Goal: Task Accomplishment & Management: Use online tool/utility

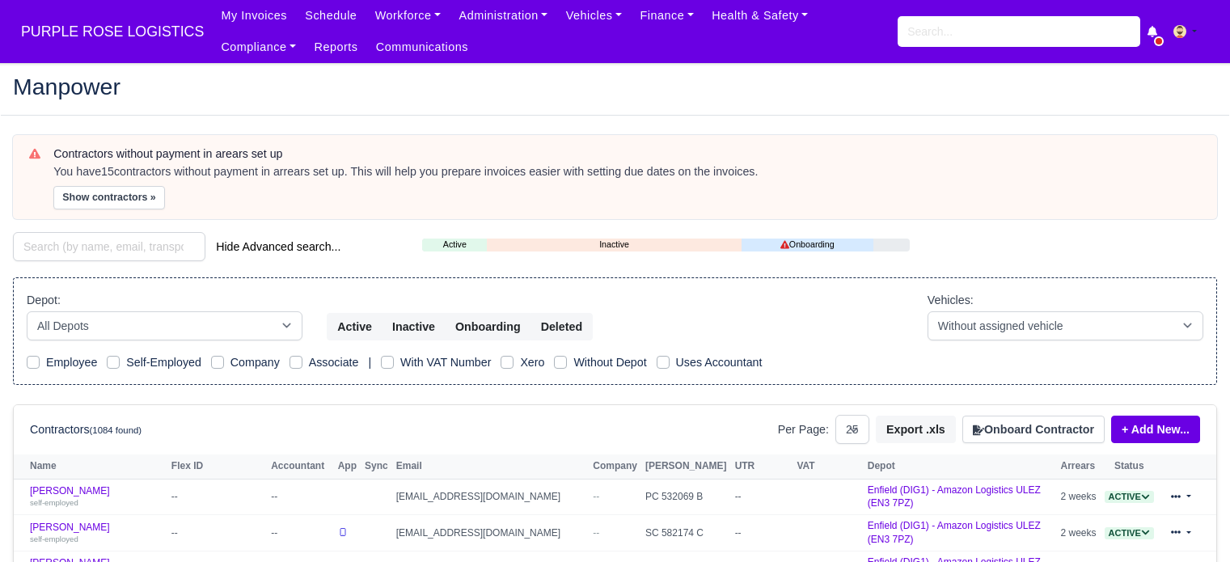
select select "25"
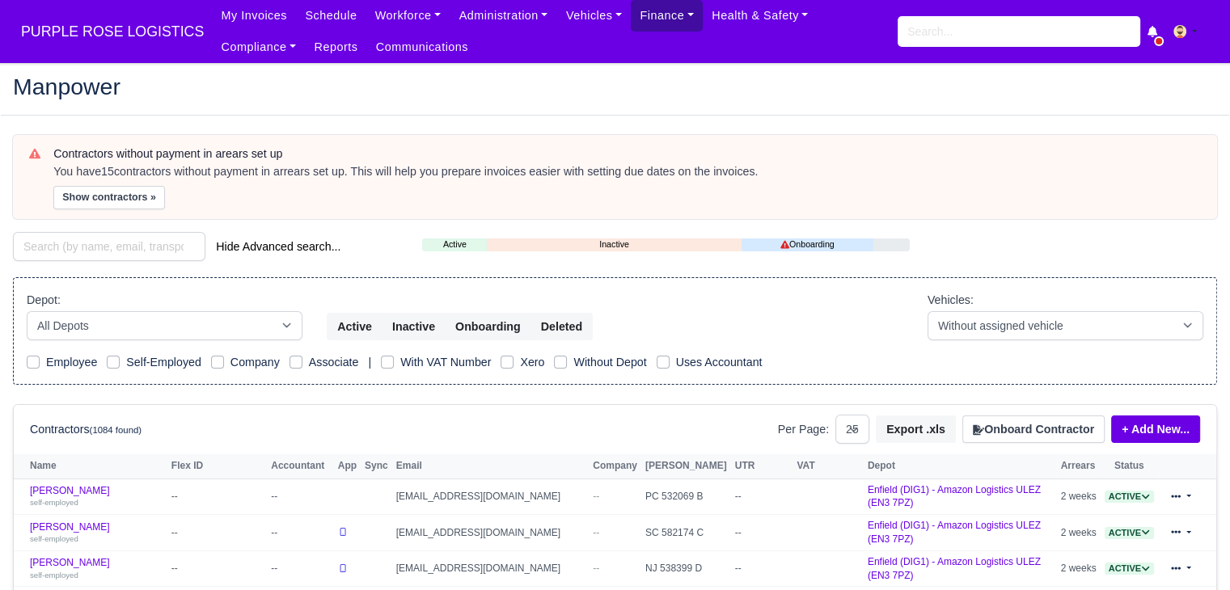
click at [641, 17] on link "Finance" at bounding box center [667, 16] width 72 height 32
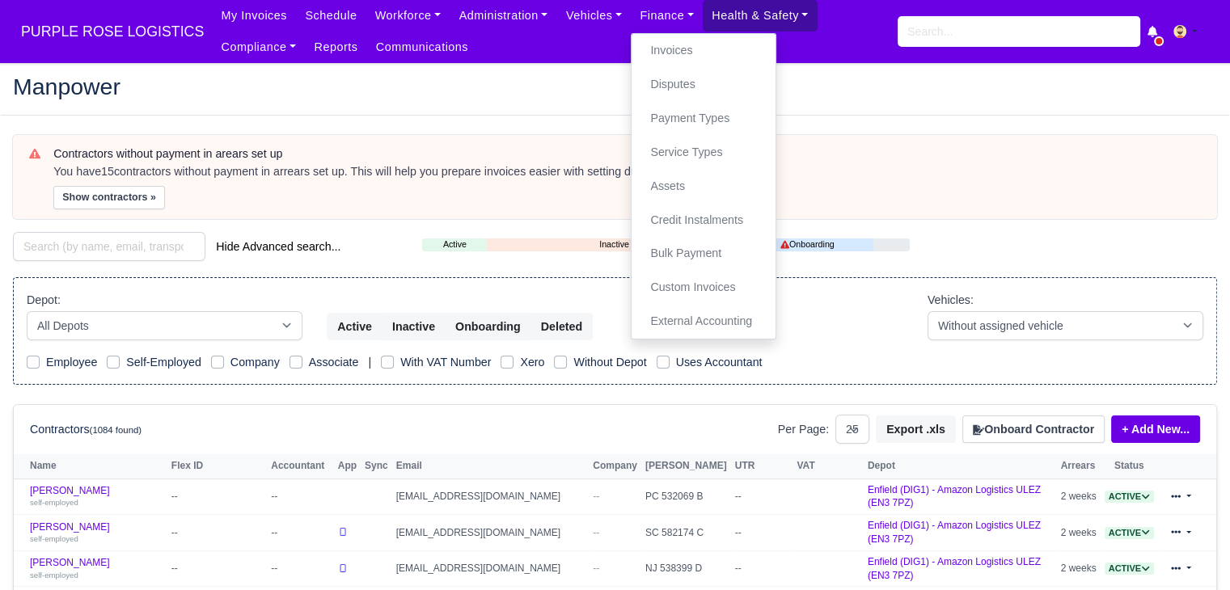
click at [757, 23] on link "Health & Safety" at bounding box center [760, 16] width 115 height 32
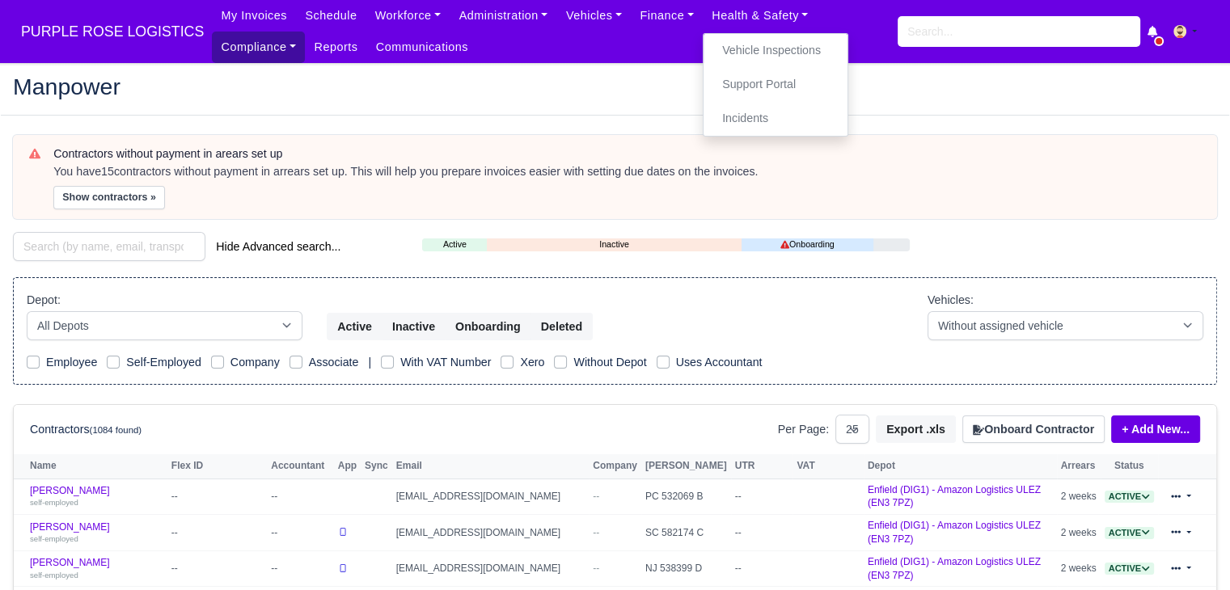
click at [305, 32] on link "Compliance" at bounding box center [258, 48] width 93 height 32
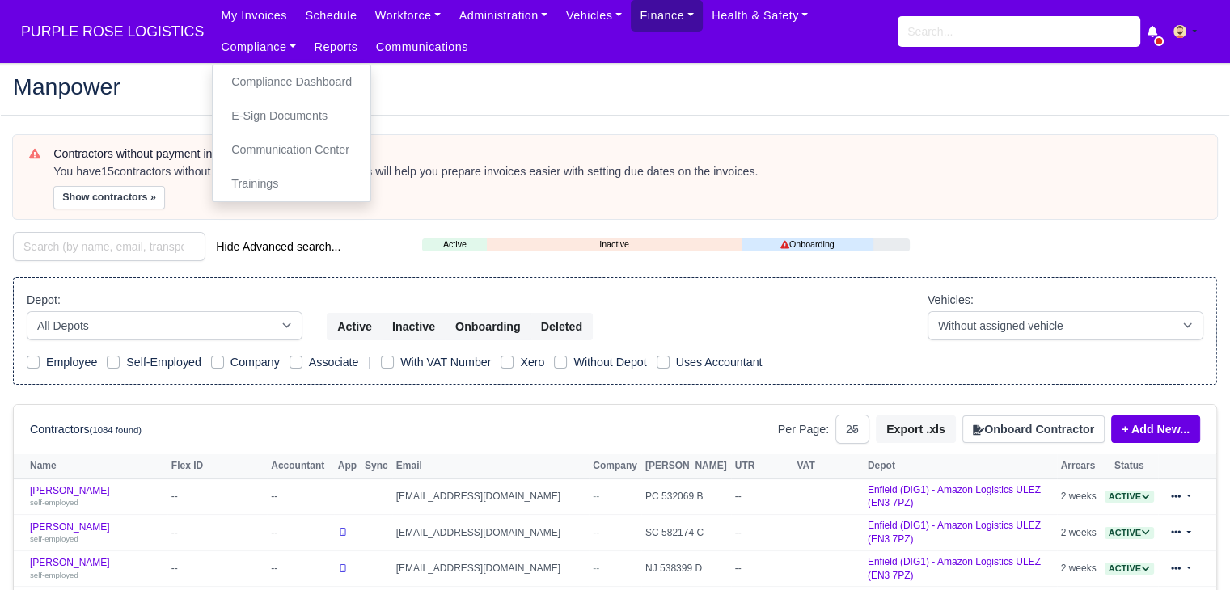
click at [631, 27] on link "Finance" at bounding box center [667, 16] width 72 height 32
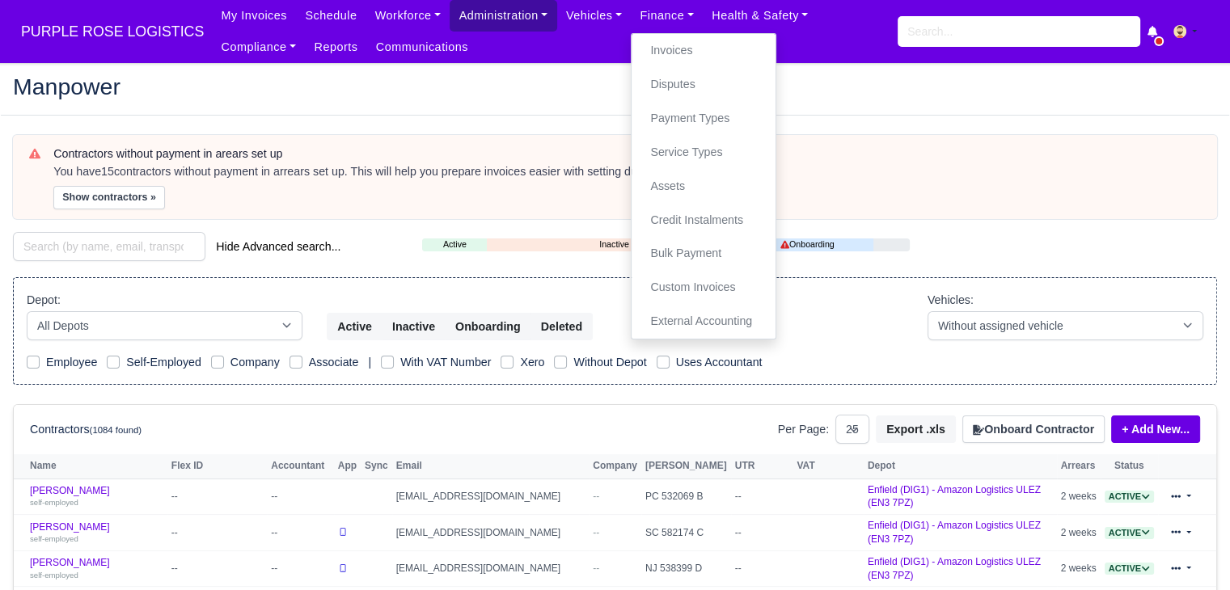
click at [482, 15] on link "Administration" at bounding box center [503, 16] width 107 height 32
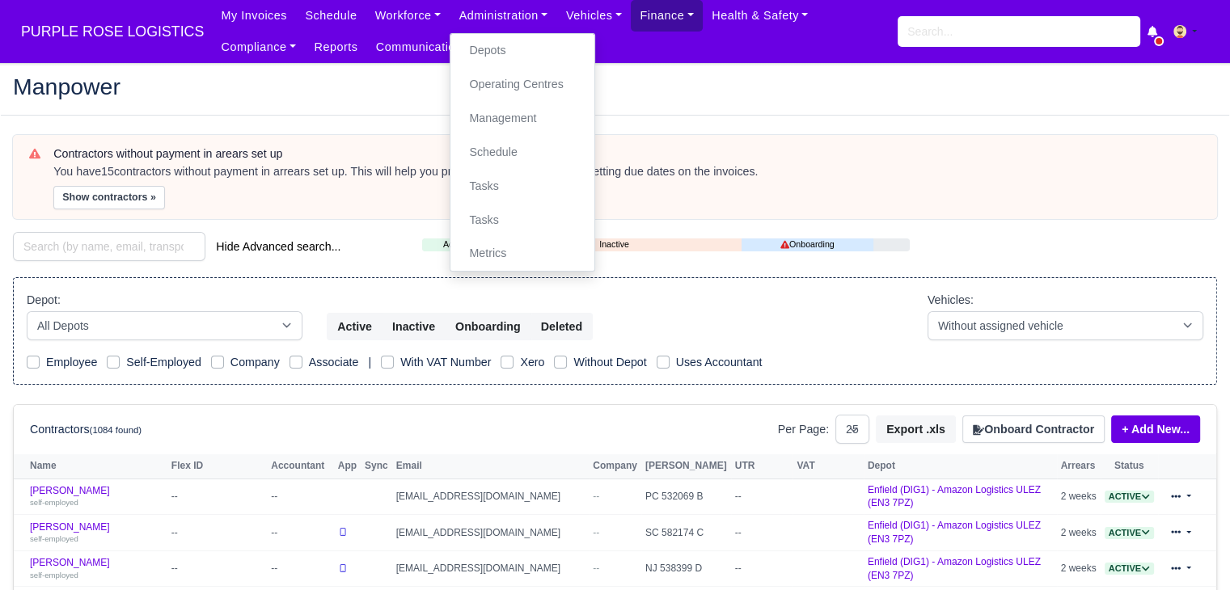
click at [641, 18] on link "Finance" at bounding box center [667, 16] width 72 height 32
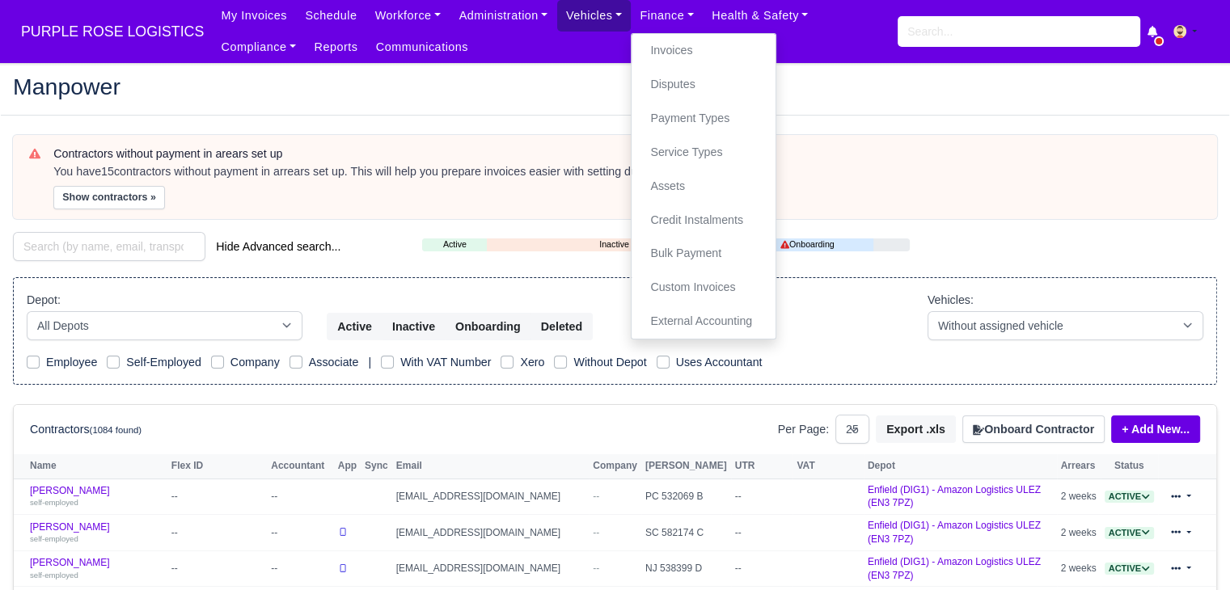
click at [577, 16] on link "Vehicles" at bounding box center [594, 16] width 74 height 32
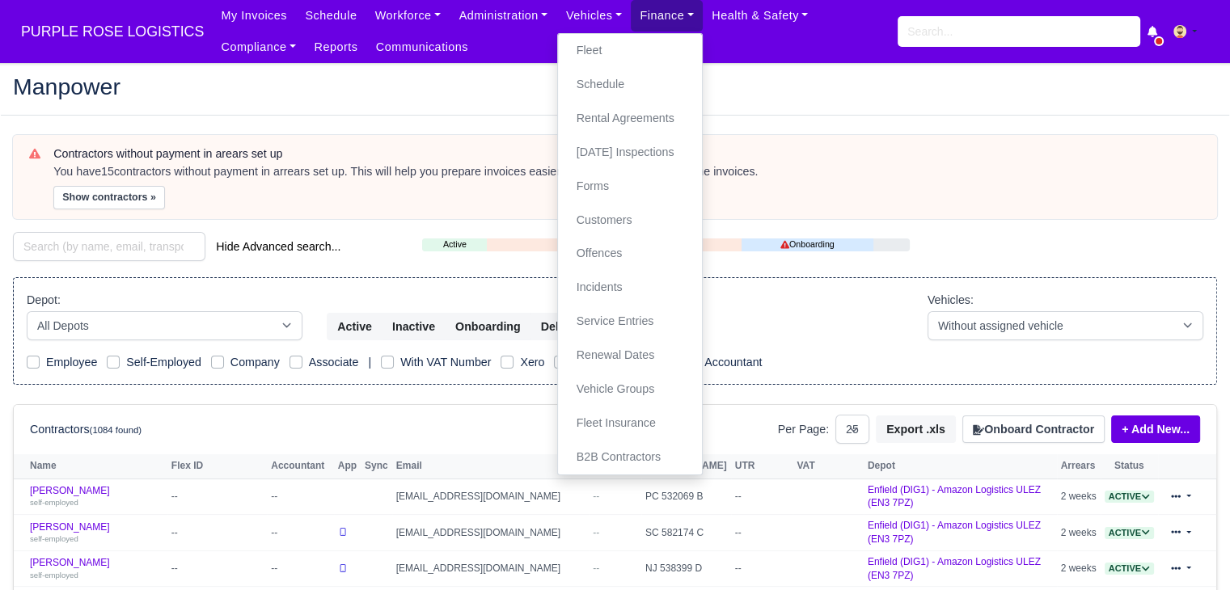
click at [650, 19] on link "Finance" at bounding box center [667, 16] width 72 height 32
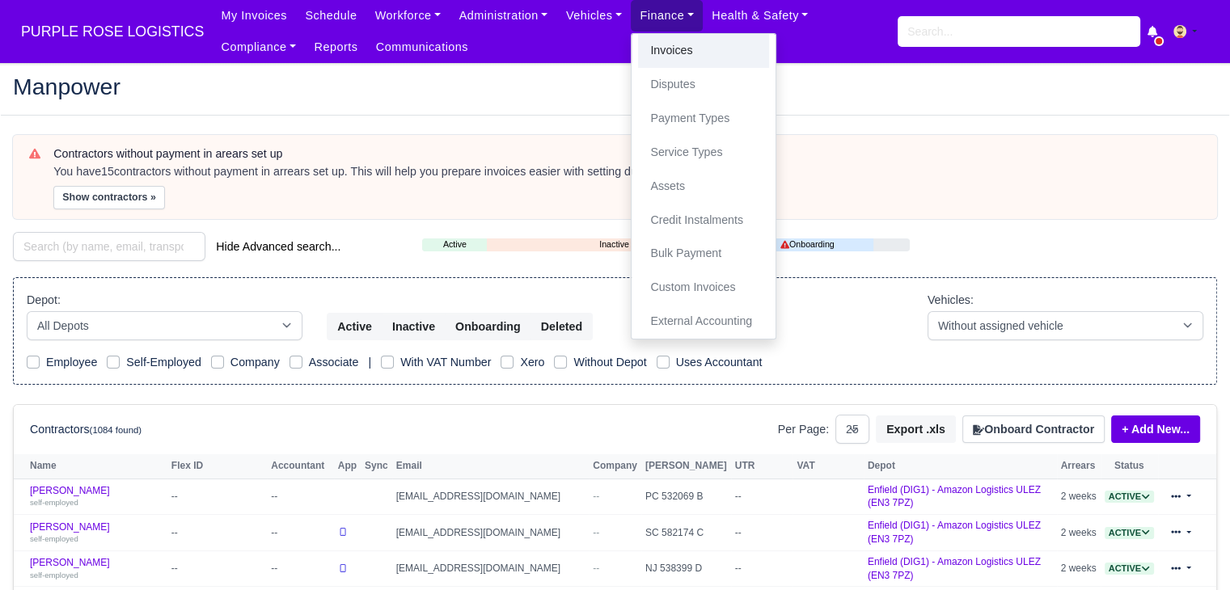
click at [647, 62] on link "Invoices" at bounding box center [703, 51] width 131 height 34
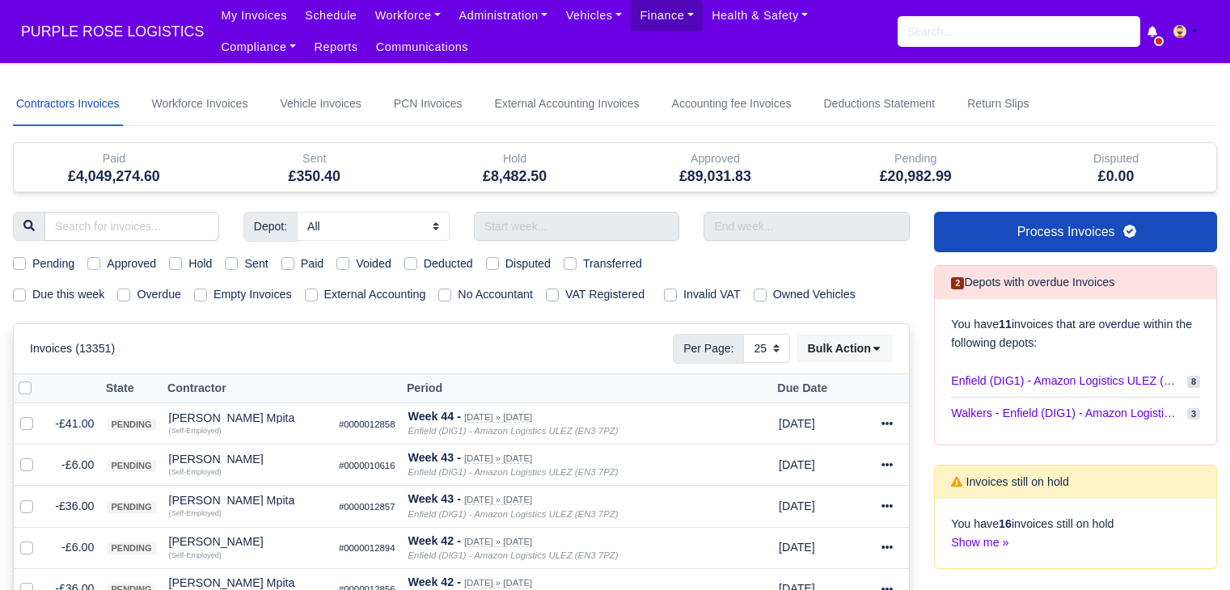
select select "25"
click at [91, 299] on label "Due this week" at bounding box center [68, 294] width 72 height 19
click at [26, 298] on input "Due this week" at bounding box center [19, 291] width 13 height 13
checkbox input "true"
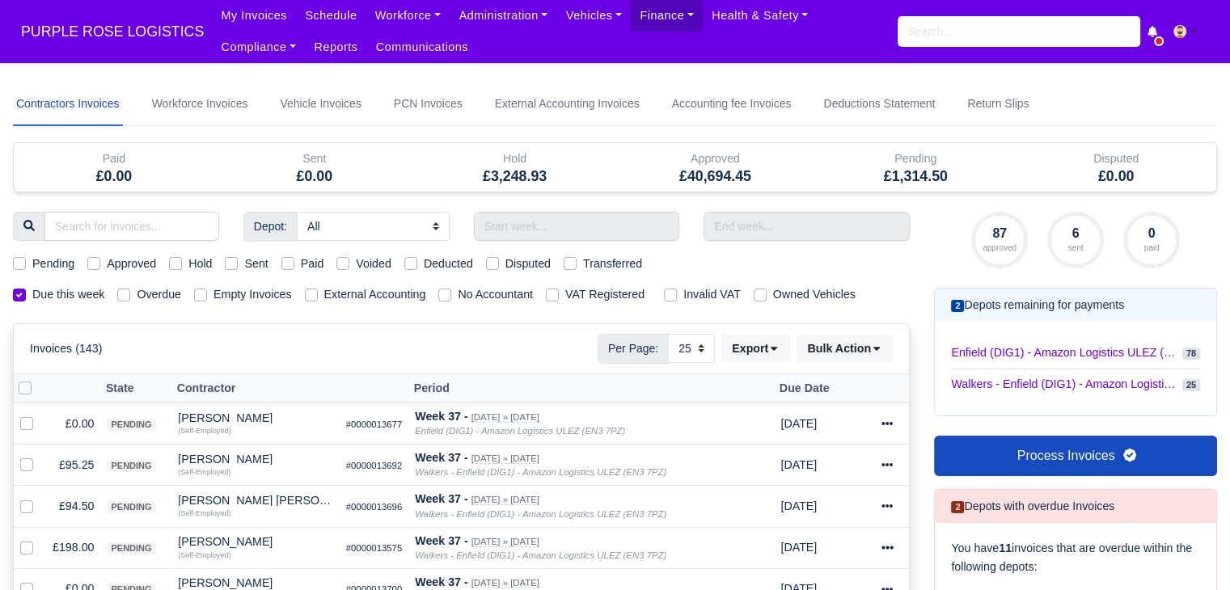
click at [91, 299] on label "Due this week" at bounding box center [68, 294] width 72 height 19
click at [26, 298] on input "Due this week" at bounding box center [19, 291] width 13 height 13
checkbox input "false"
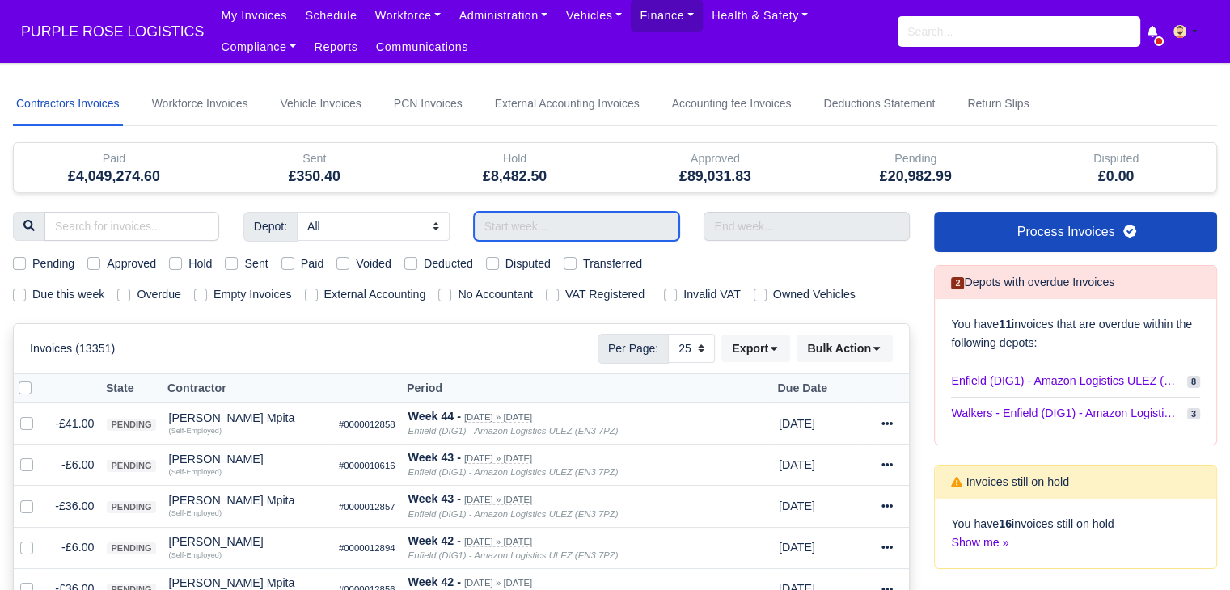
click at [543, 230] on input "text" at bounding box center [577, 226] width 206 height 29
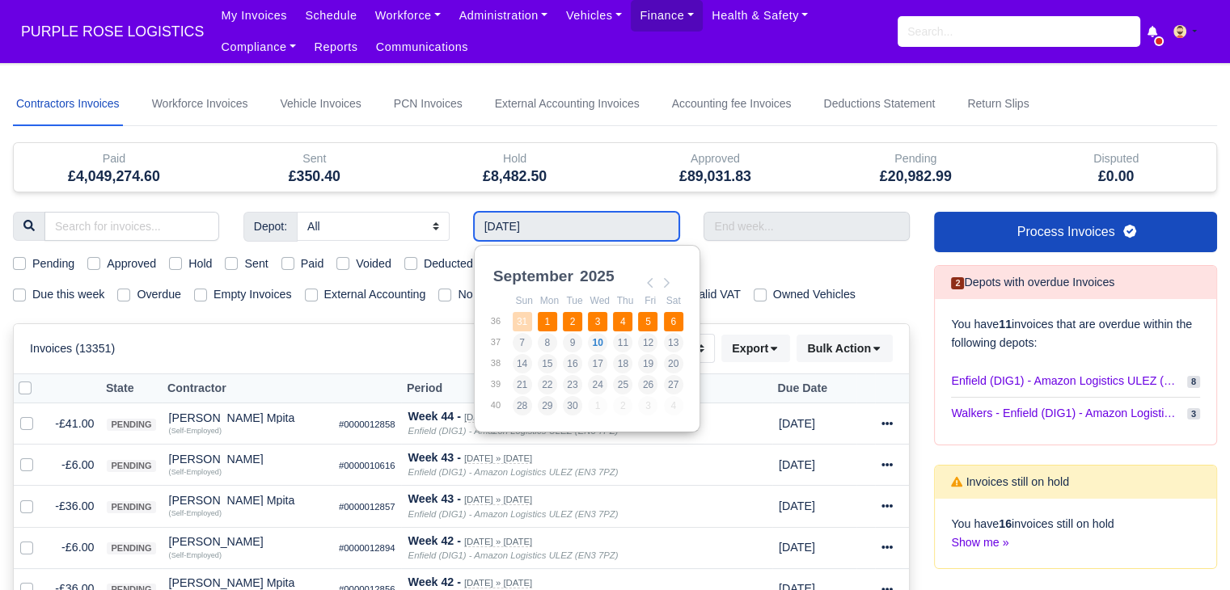
type input "31/08/2025 - 06/09/2025"
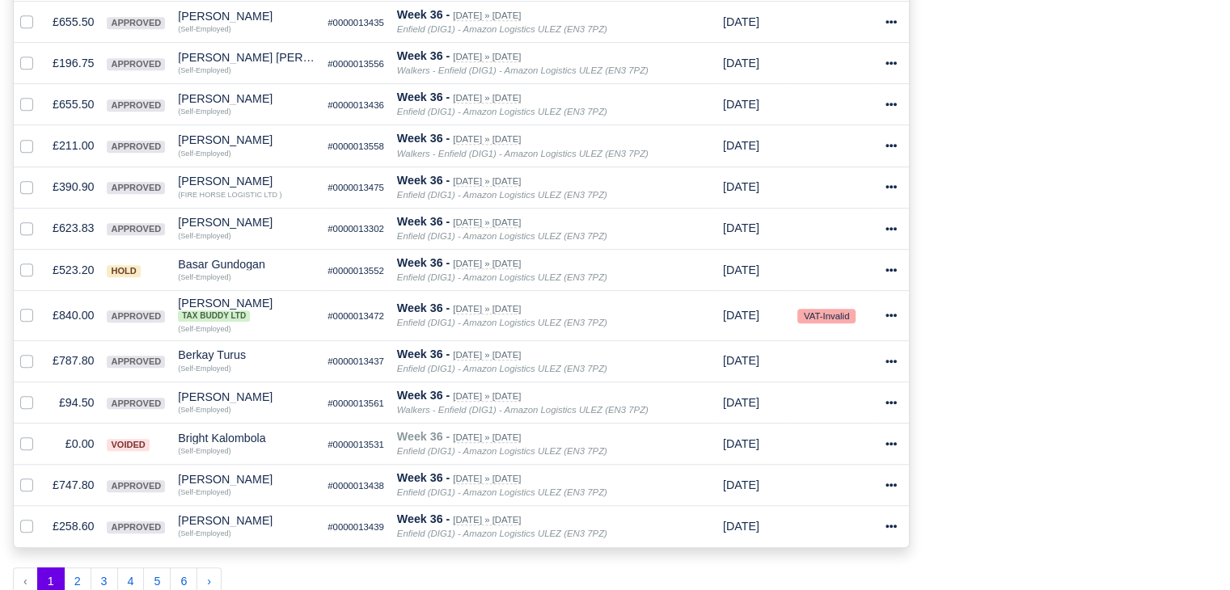
scroll to position [1111, 0]
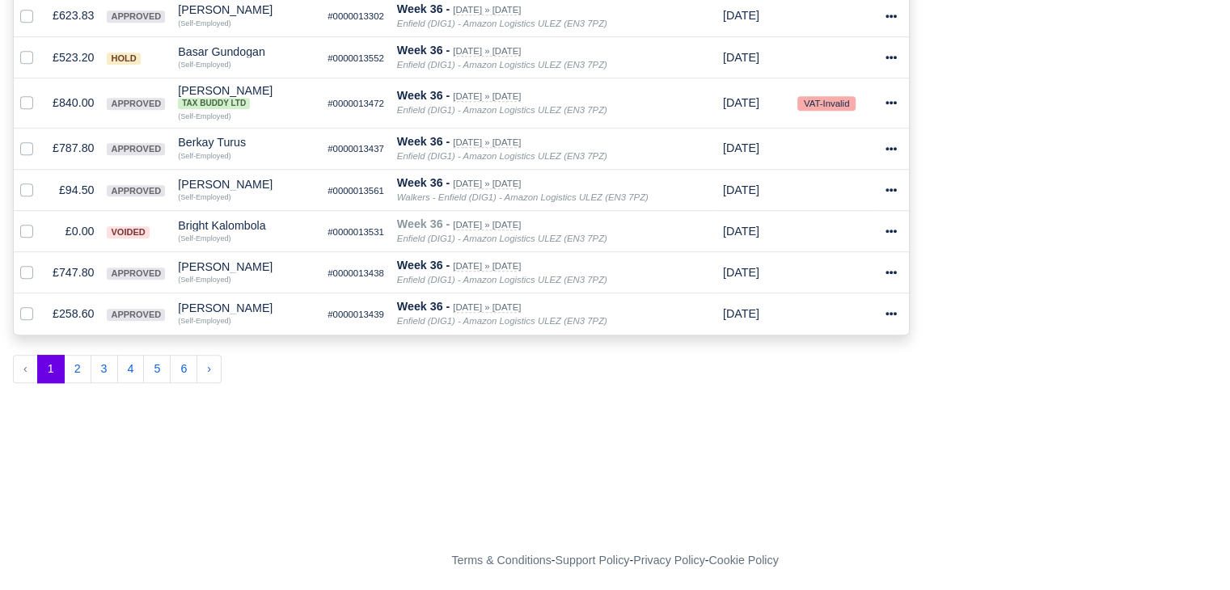
click at [104, 374] on button "3" at bounding box center [104, 369] width 27 height 29
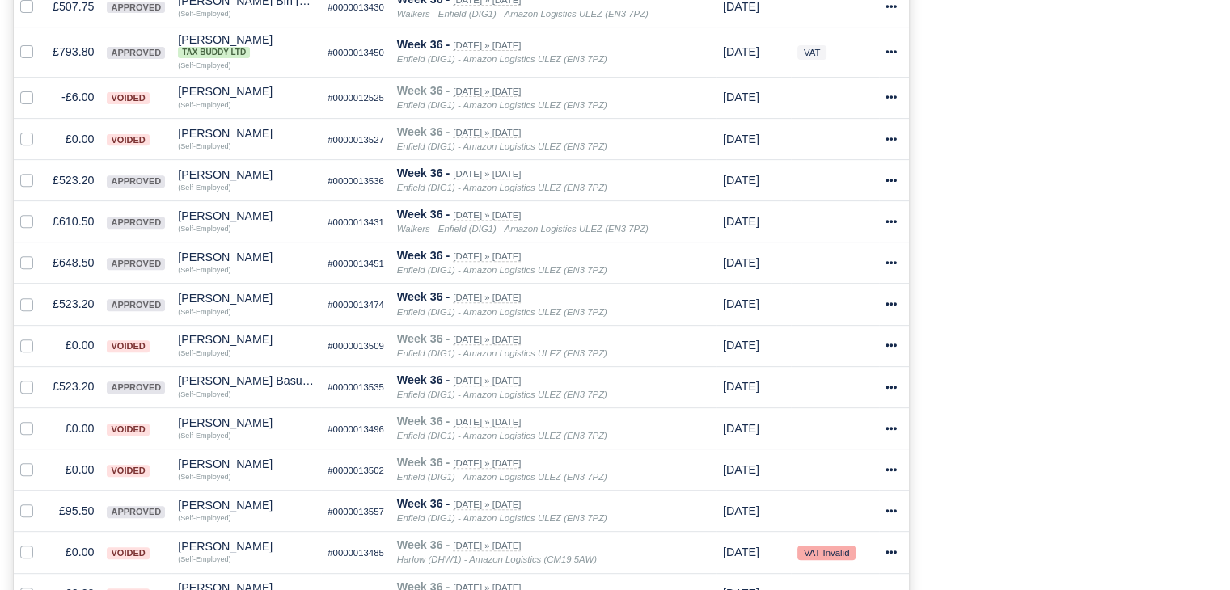
scroll to position [624, 0]
click at [76, 258] on td "£648.50" at bounding box center [73, 263] width 54 height 41
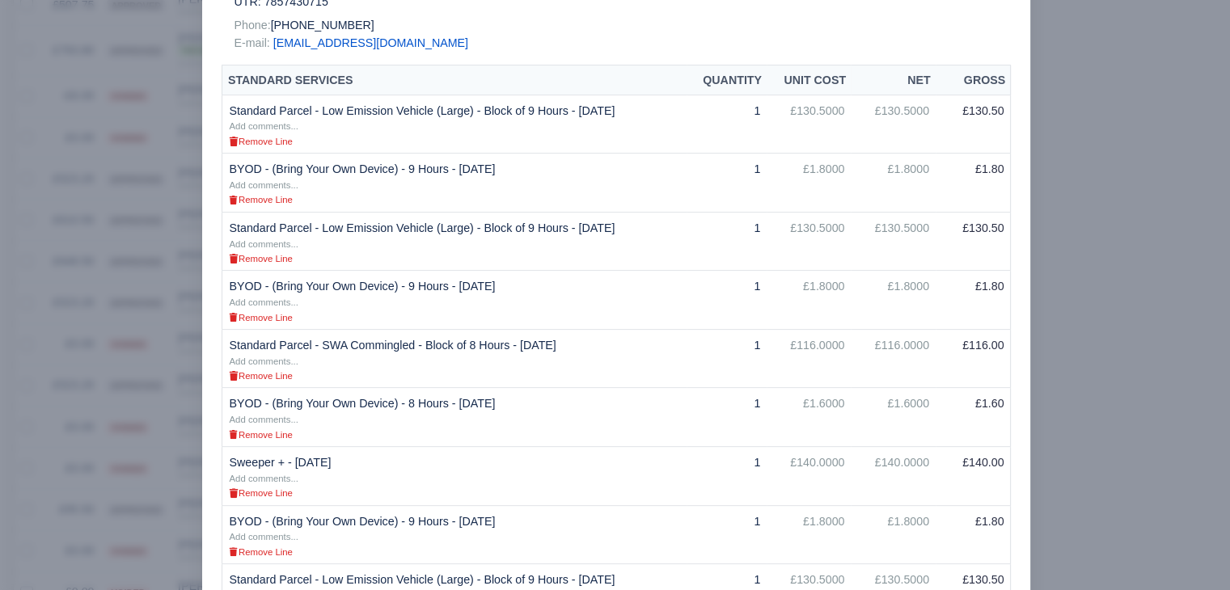
scroll to position [0, 0]
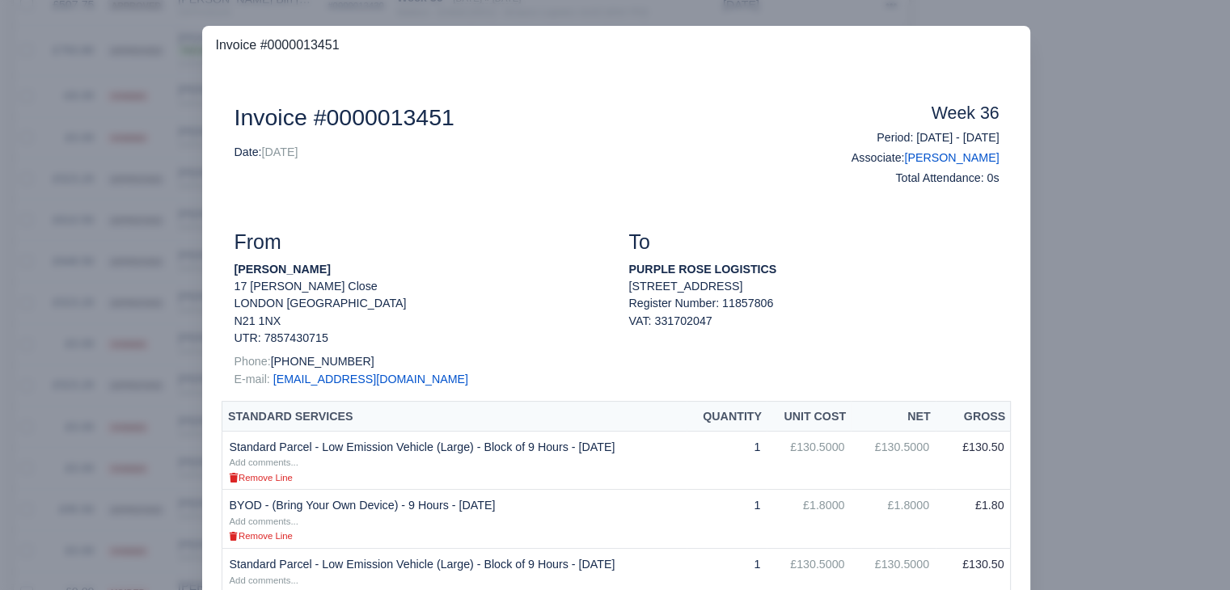
click at [1121, 154] on div at bounding box center [615, 295] width 1230 height 590
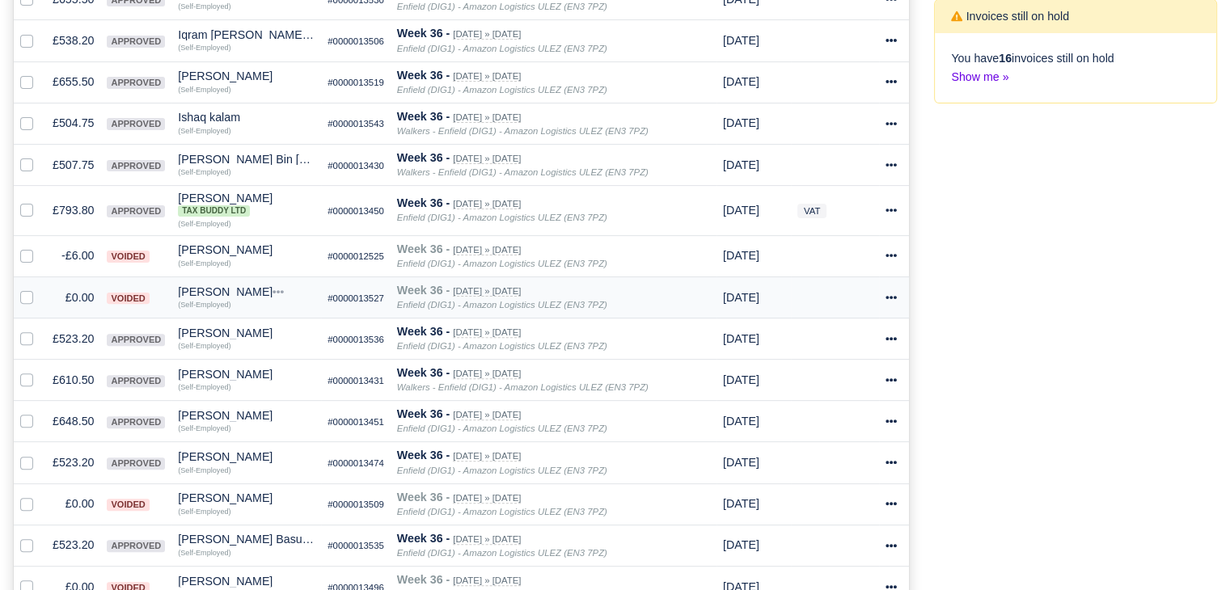
scroll to position [543, 0]
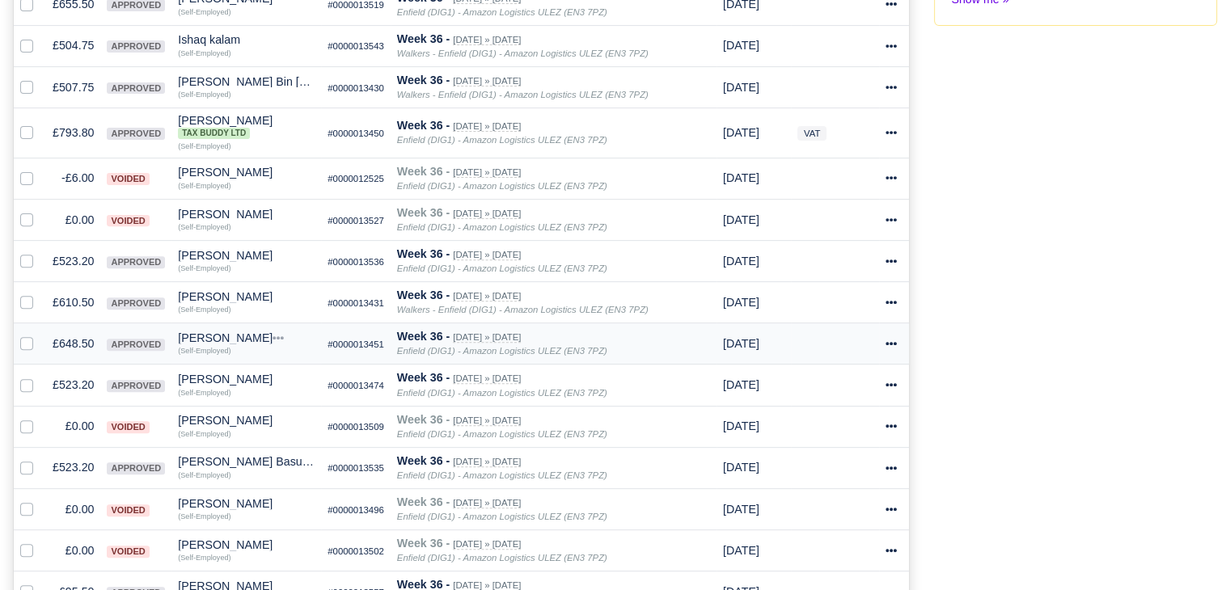
click at [74, 334] on td "£648.50" at bounding box center [73, 343] width 54 height 41
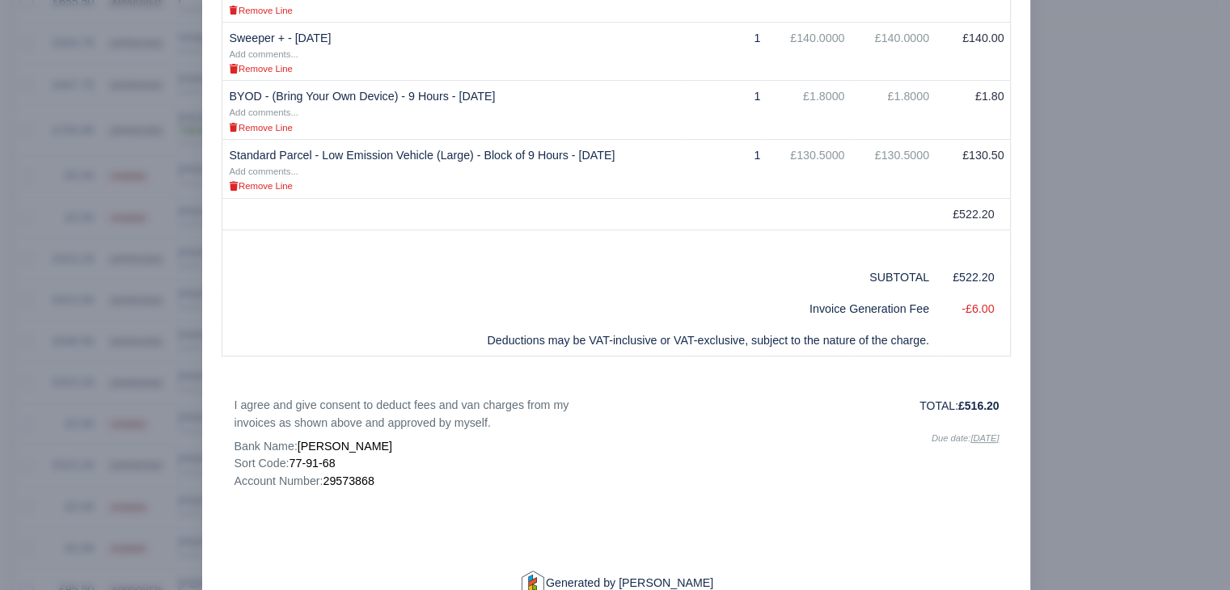
scroll to position [647, 0]
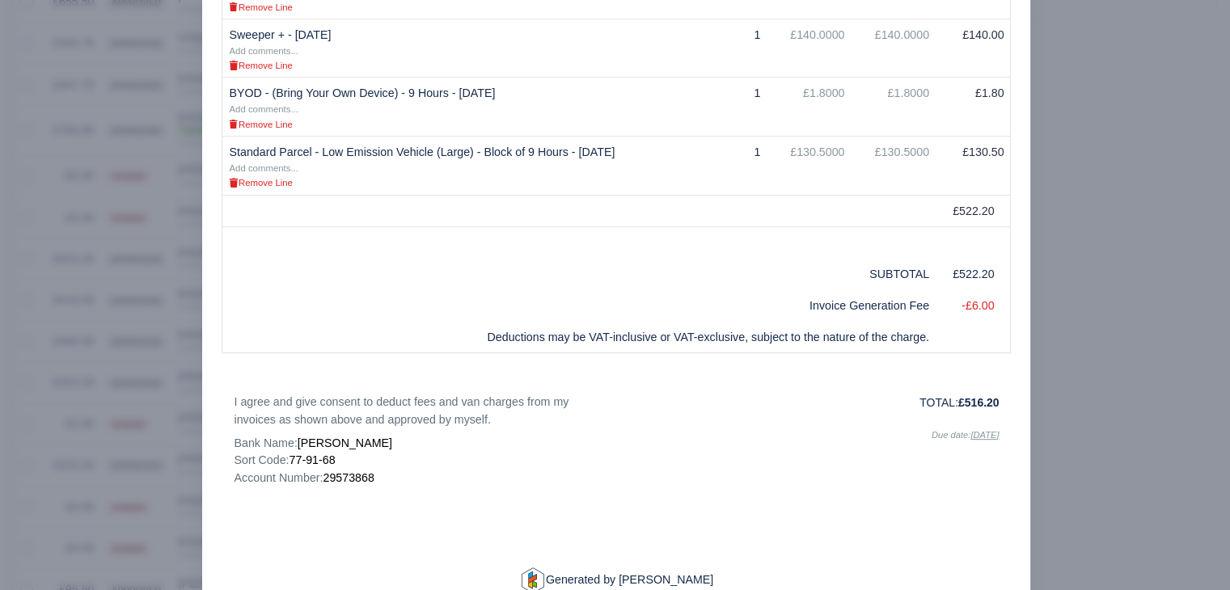
click at [1161, 235] on div at bounding box center [615, 295] width 1230 height 590
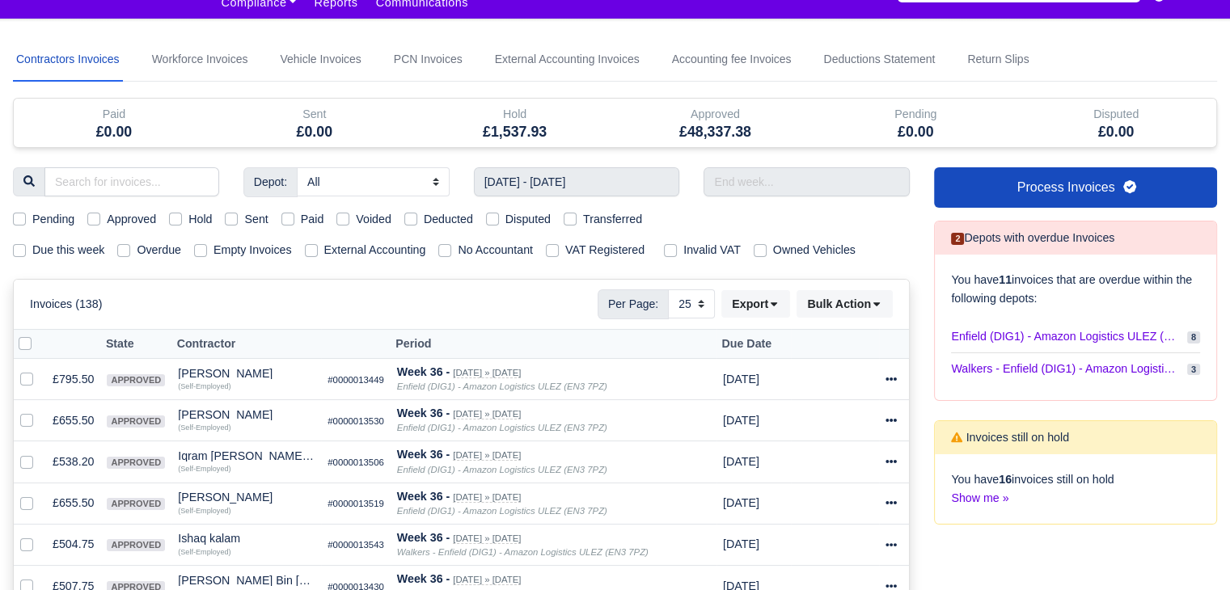
scroll to position [0, 0]
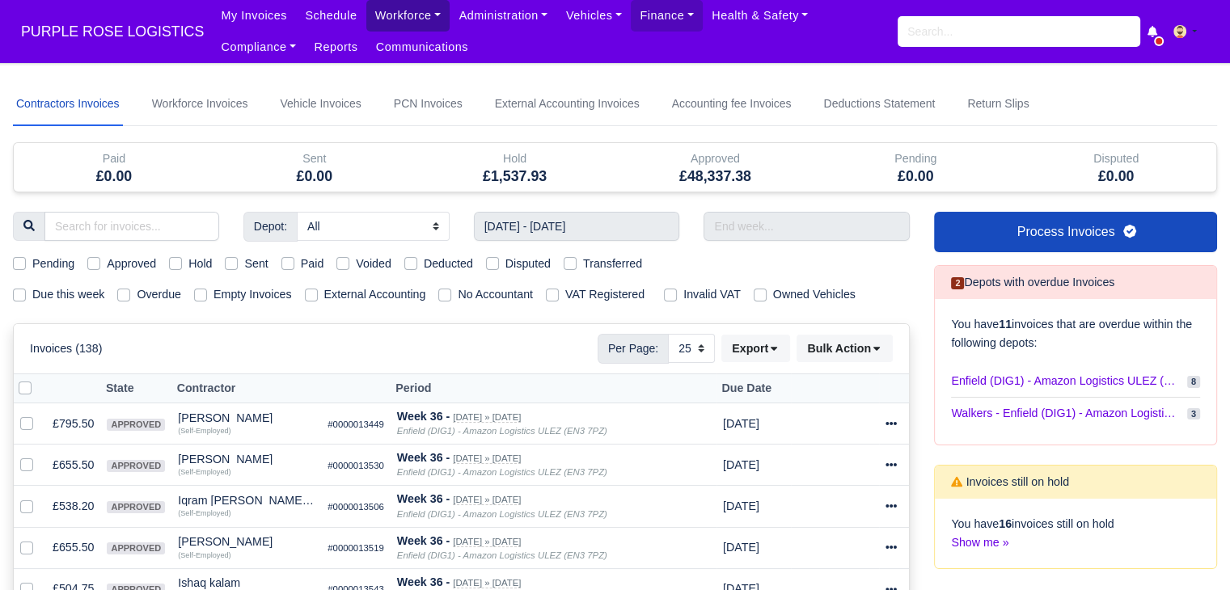
click at [408, 15] on link "Workforce" at bounding box center [408, 16] width 84 height 32
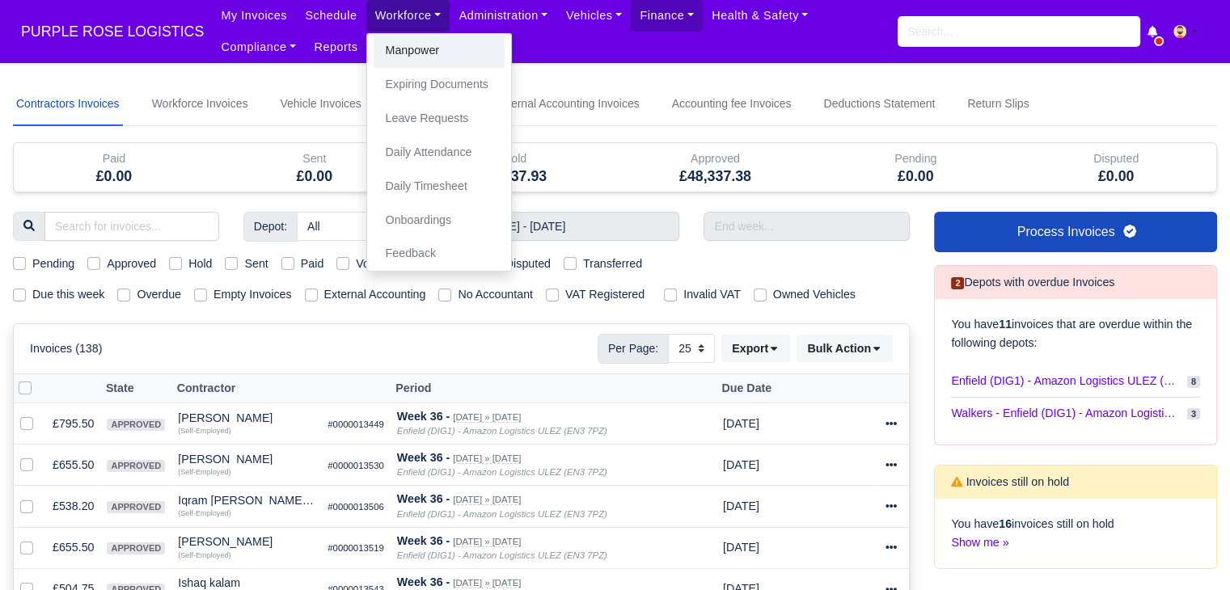
click at [399, 46] on link "Manpower" at bounding box center [439, 51] width 131 height 34
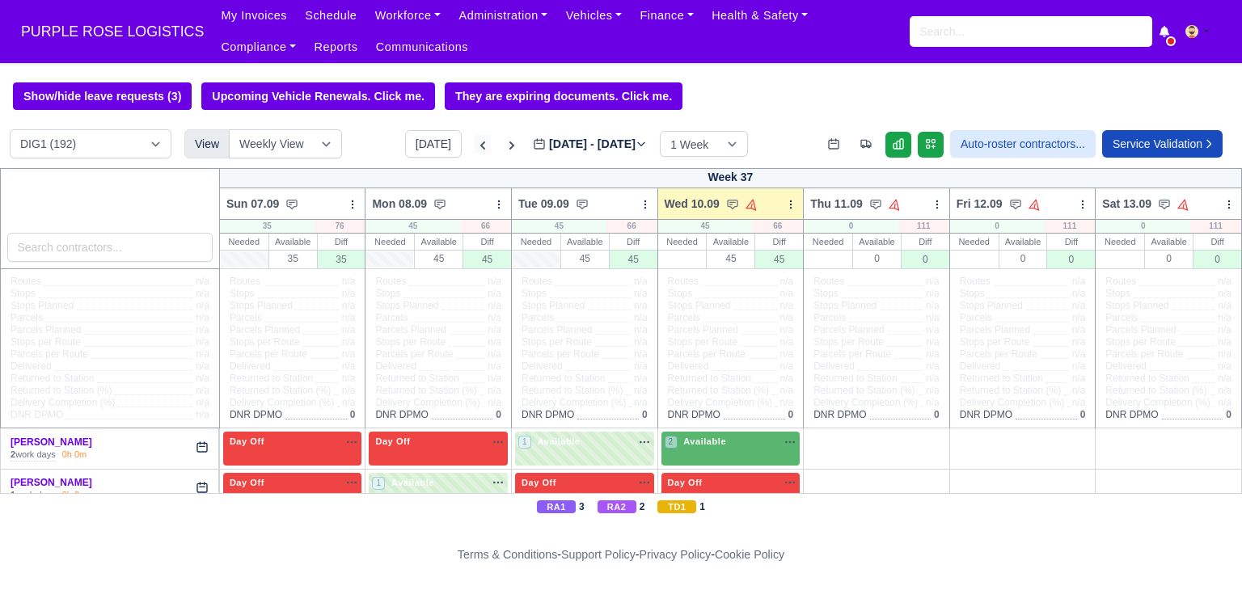
click at [475, 142] on icon at bounding box center [483, 145] width 16 height 16
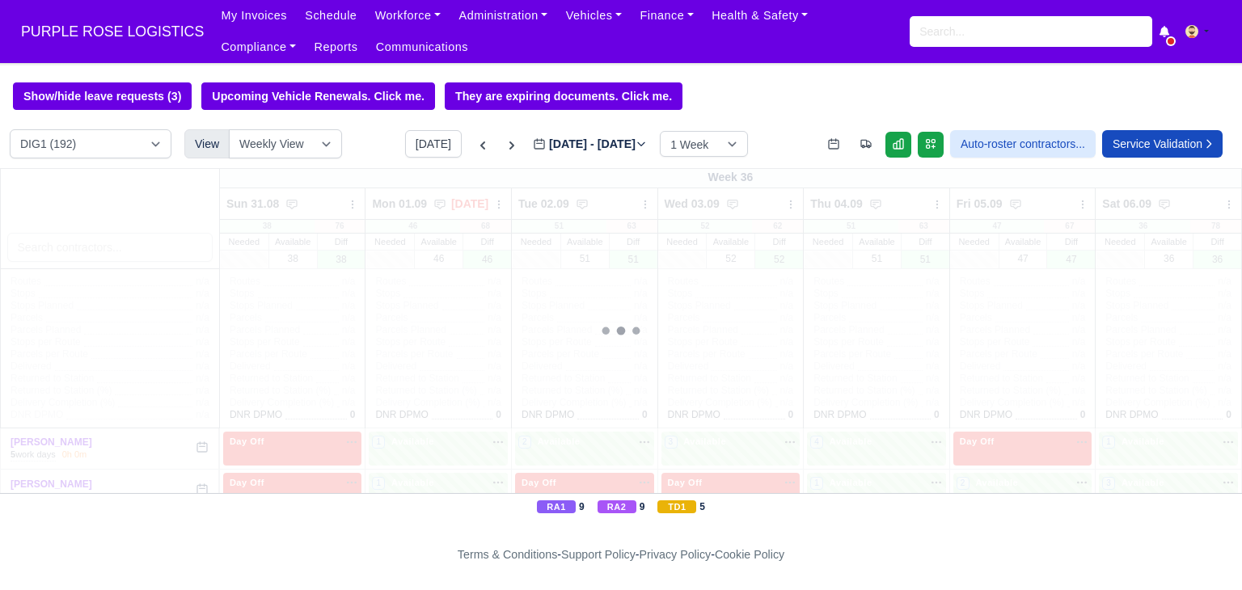
type input "2025-09-03"
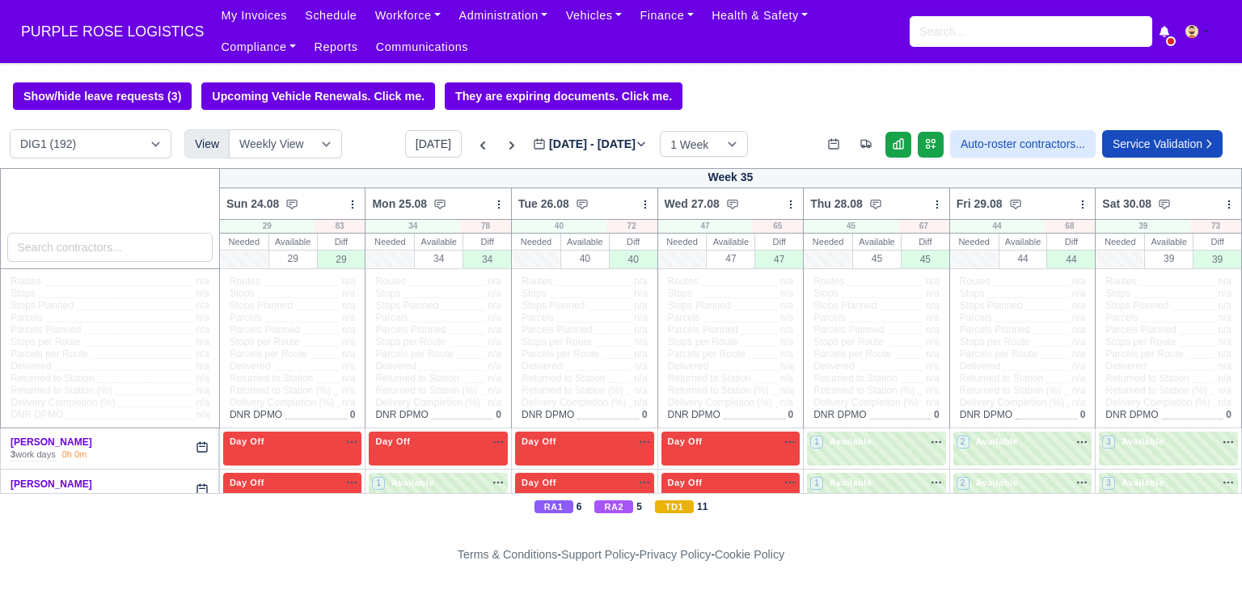
type input "2025-08-27"
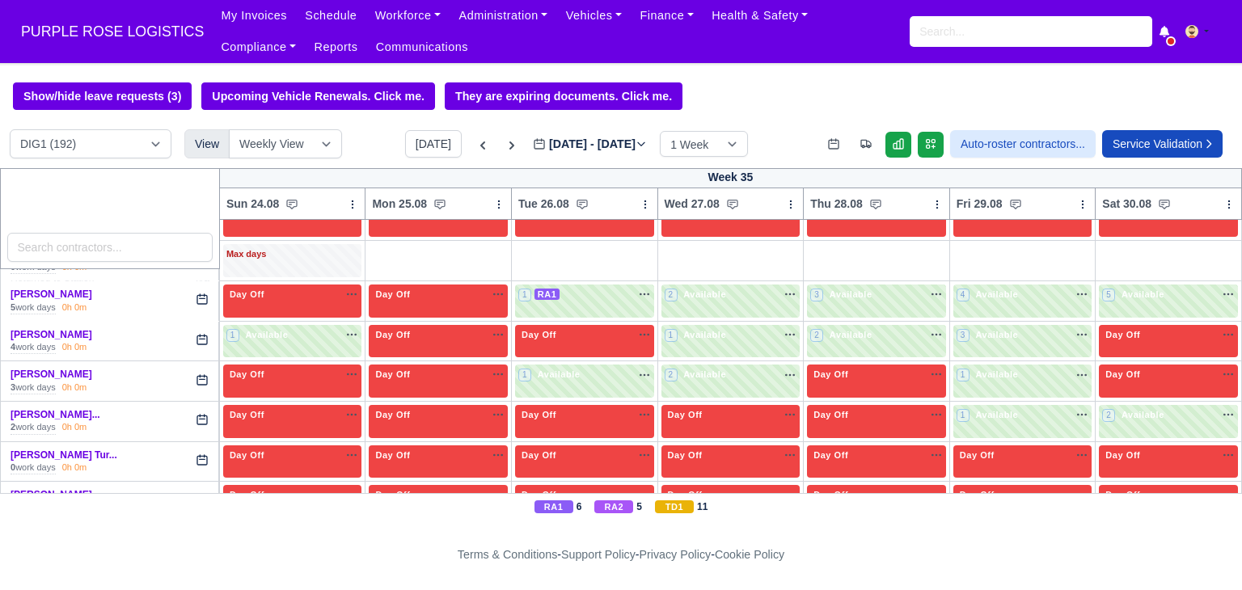
scroll to position [2129, 0]
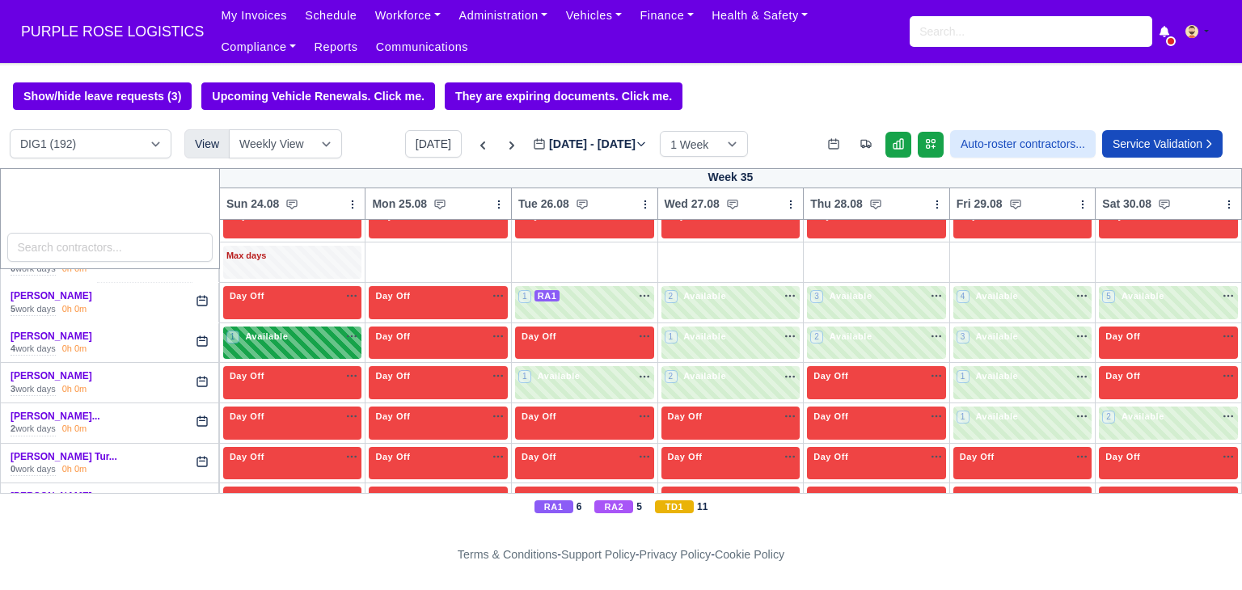
click at [318, 335] on div "1 Available" at bounding box center [292, 343] width 139 height 33
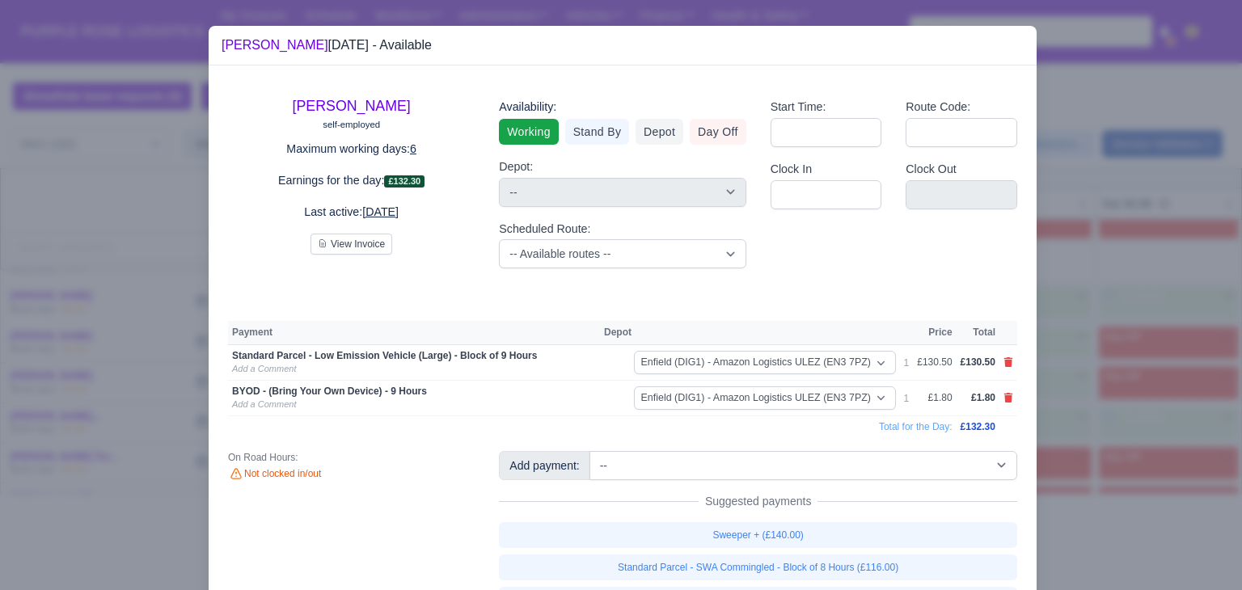
click at [1088, 370] on div at bounding box center [621, 295] width 1242 height 590
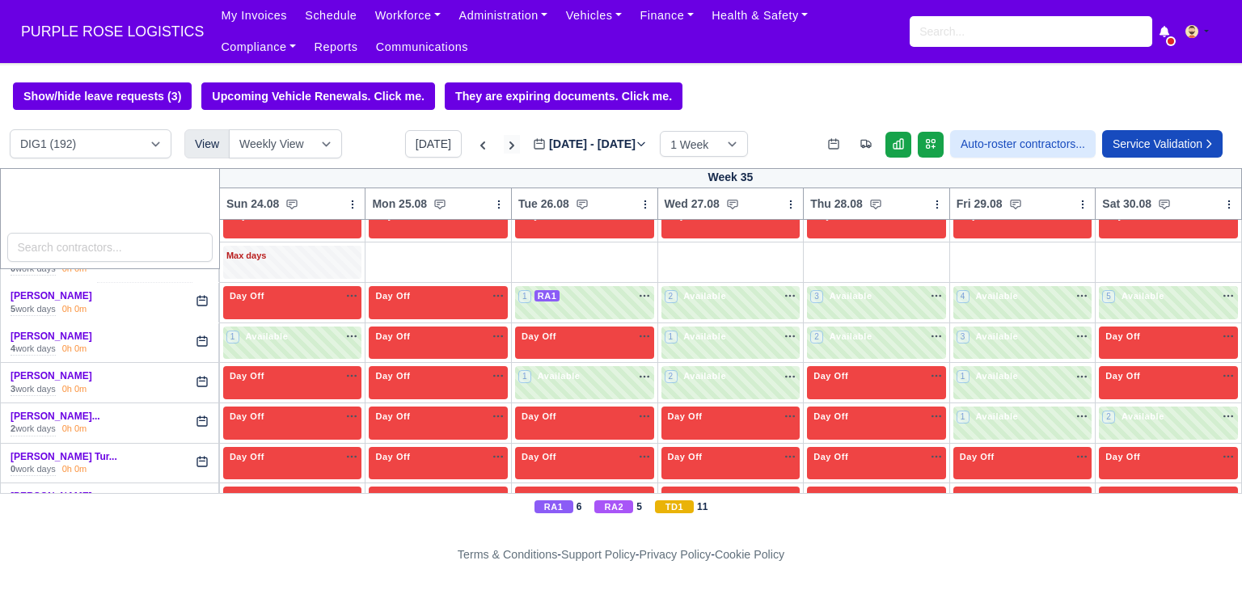
click at [504, 146] on icon at bounding box center [512, 145] width 16 height 16
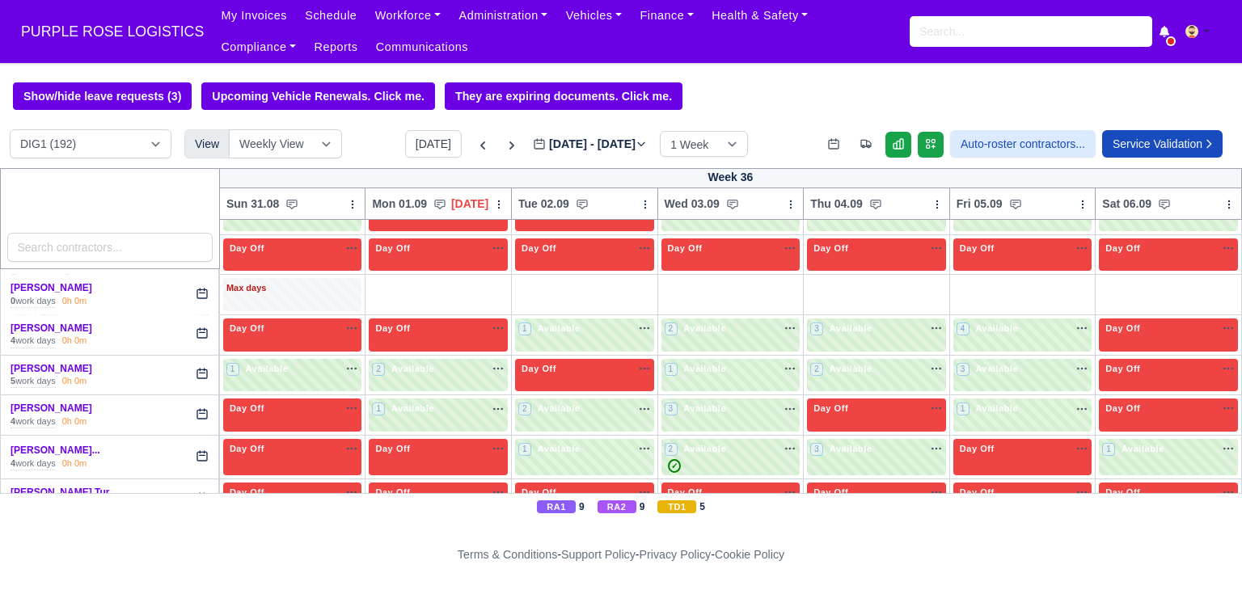
type input "2025-09-03"
click at [469, 362] on div "2 Available na" at bounding box center [438, 369] width 133 height 14
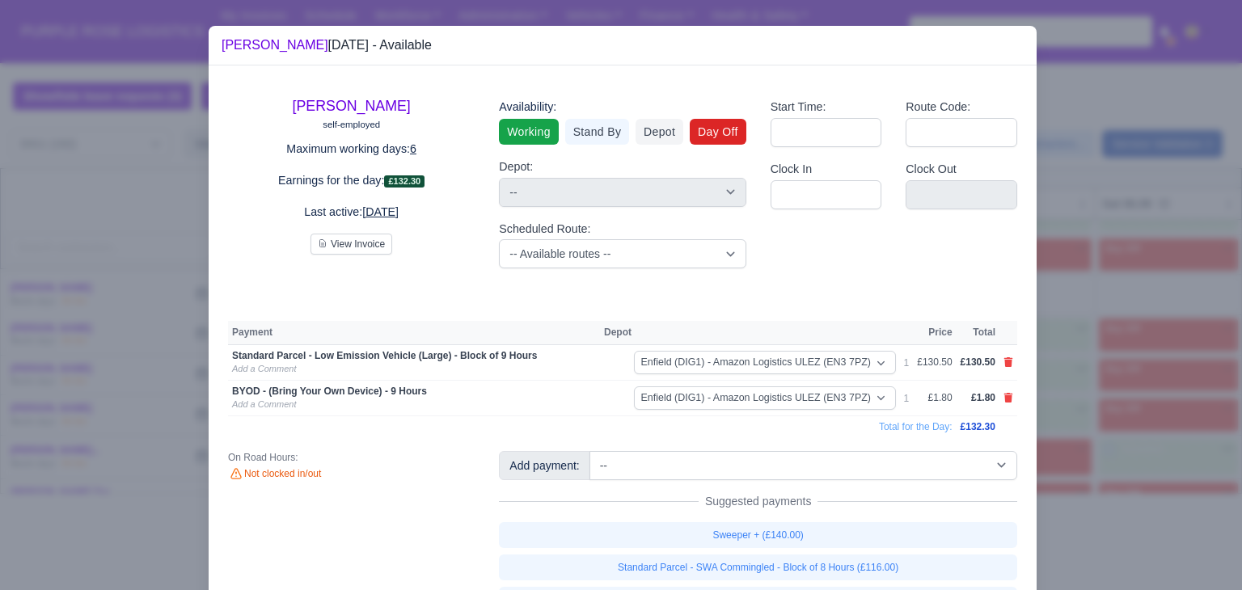
click at [700, 141] on link "Day Off" at bounding box center [718, 132] width 57 height 26
select select
select select "na"
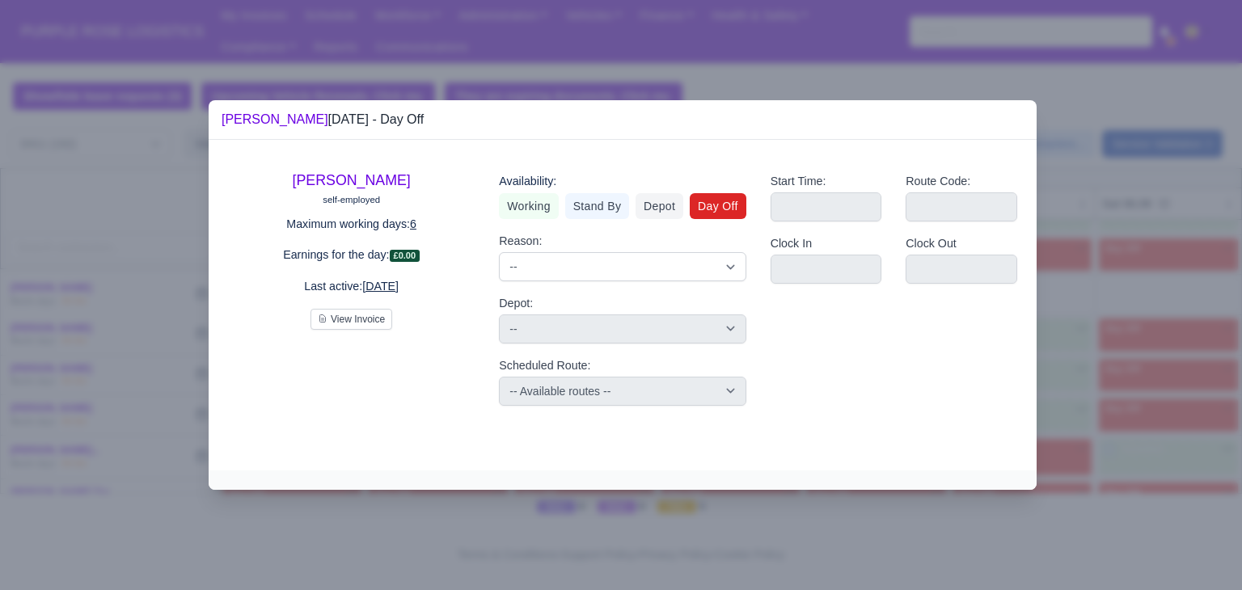
click at [1115, 311] on div at bounding box center [621, 295] width 1242 height 590
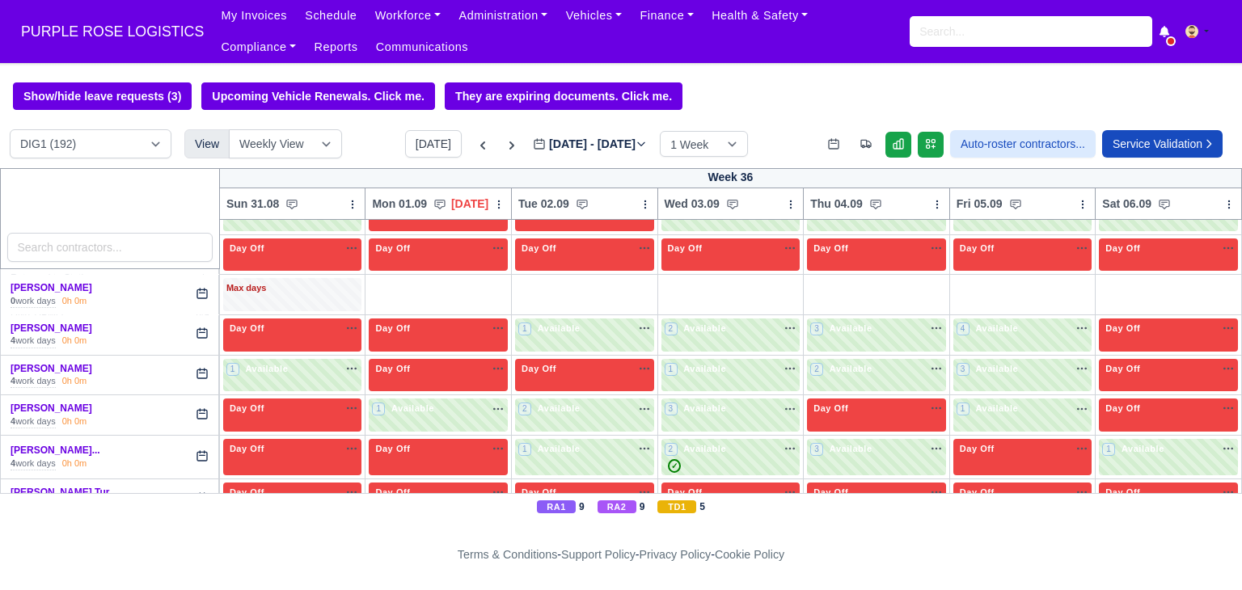
click at [466, 135] on div "Today Aug 31 - Sep 06, 2025 2025-09-03 1 Week 2 Weeks 3 Weeks 4 Weeks" at bounding box center [576, 143] width 343 height 27
click at [475, 141] on icon at bounding box center [483, 145] width 16 height 16
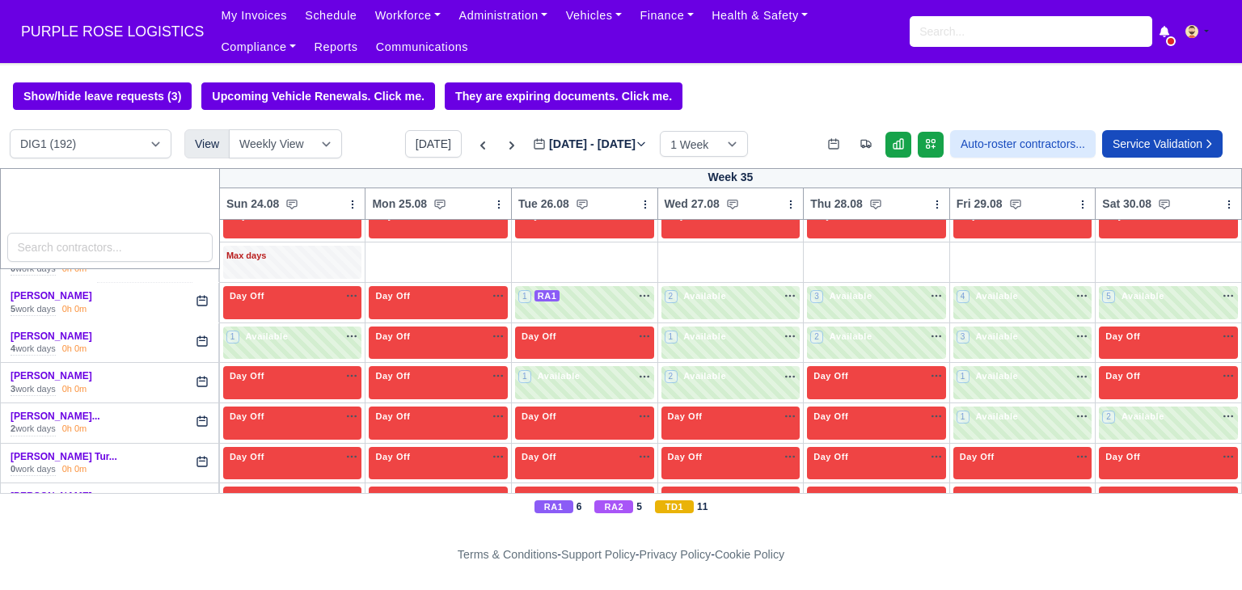
type input "2025-08-27"
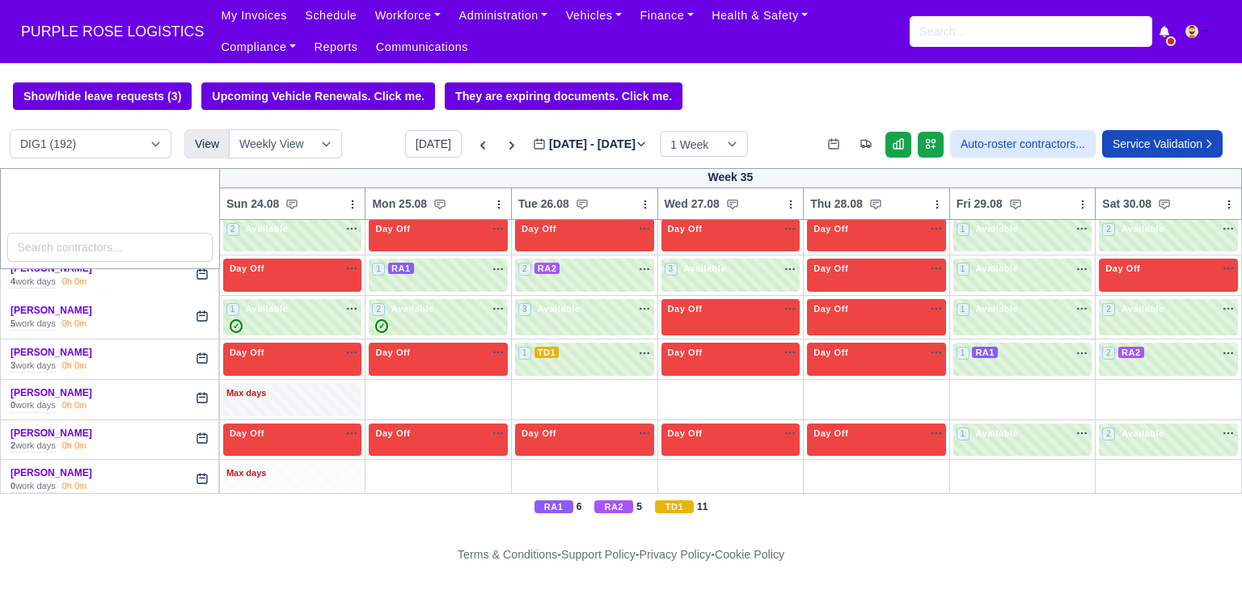
scroll to position [3390, 0]
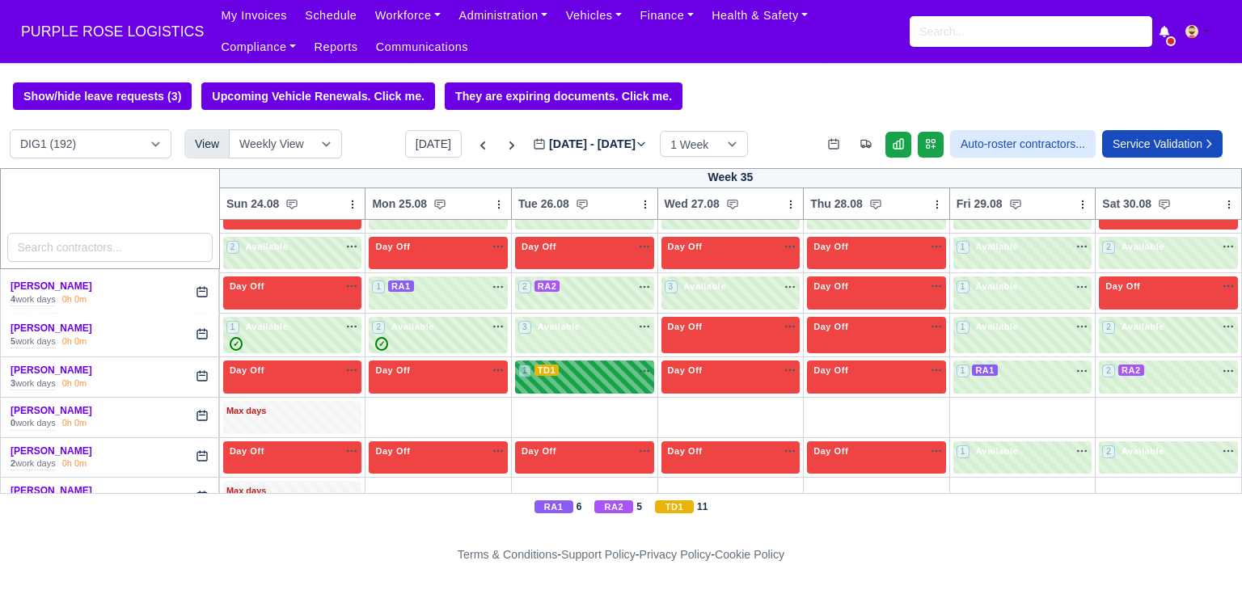
click at [594, 364] on div "1 TD1 na" at bounding box center [584, 371] width 133 height 14
select select "6"
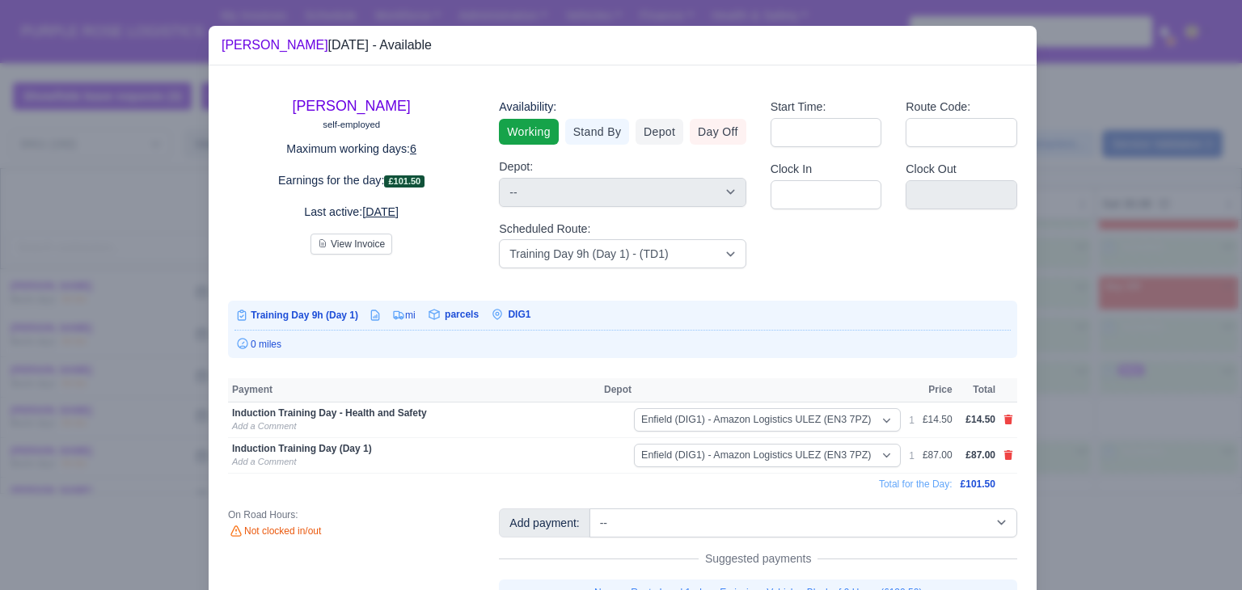
click at [1007, 458] on td at bounding box center [1009, 456] width 18 height 36
click at [1004, 457] on icon at bounding box center [1008, 455] width 9 height 10
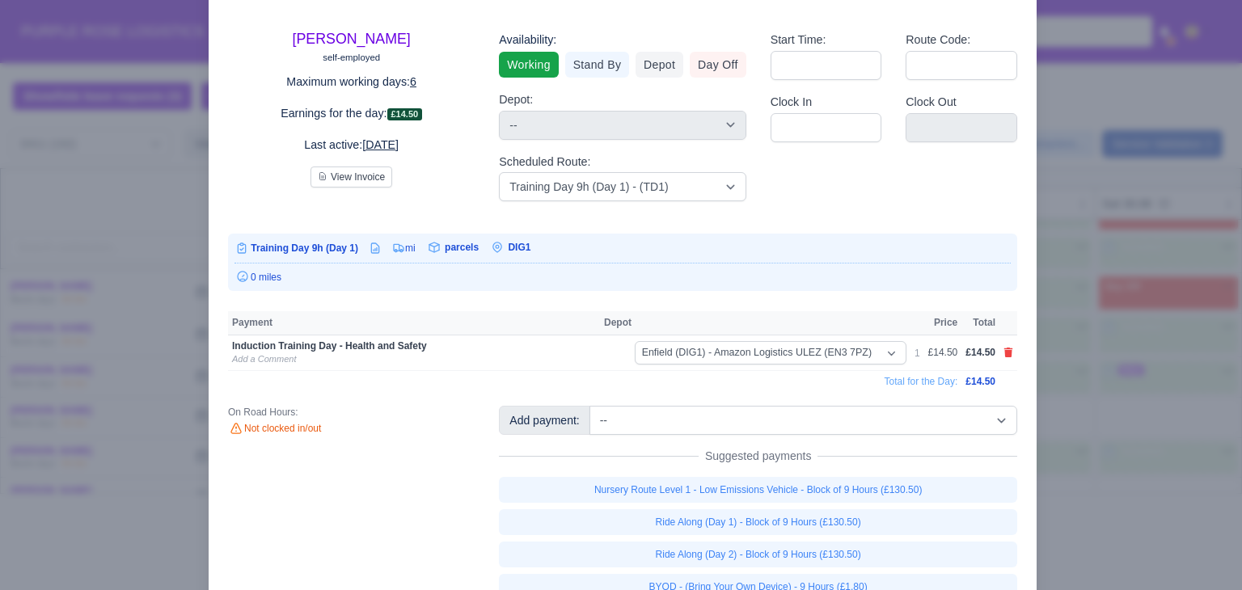
scroll to position [74, 0]
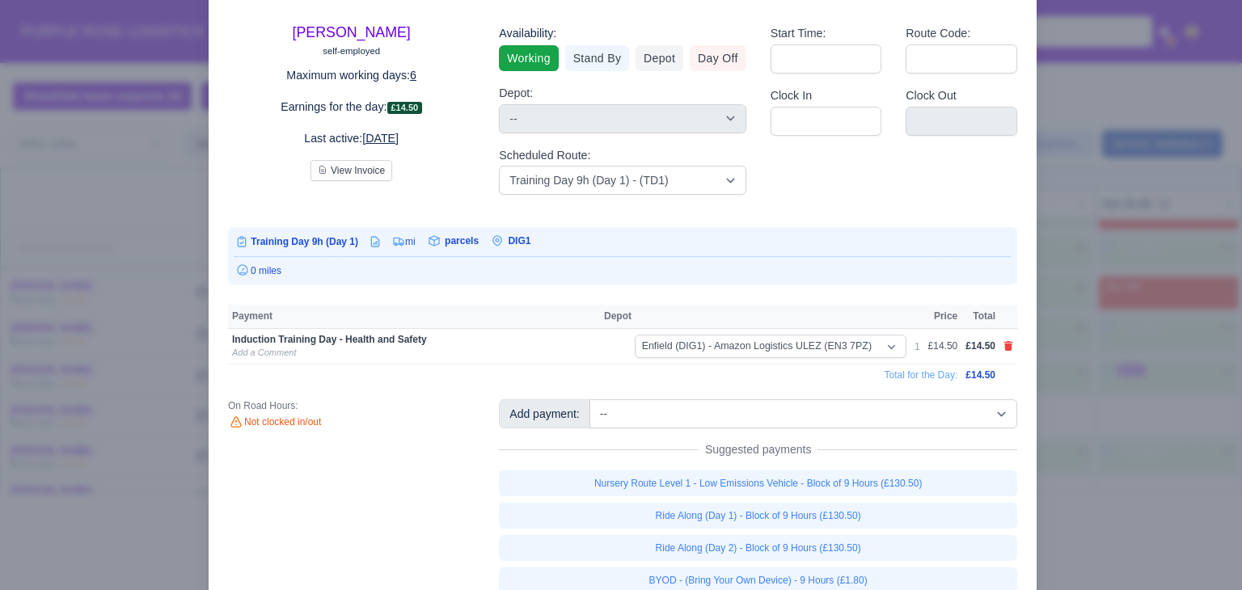
click at [990, 393] on div "Raihan Tanvir self-employed Maximum working days: 6 Earnings for the day: £14.5…" at bounding box center [623, 299] width 828 height 615
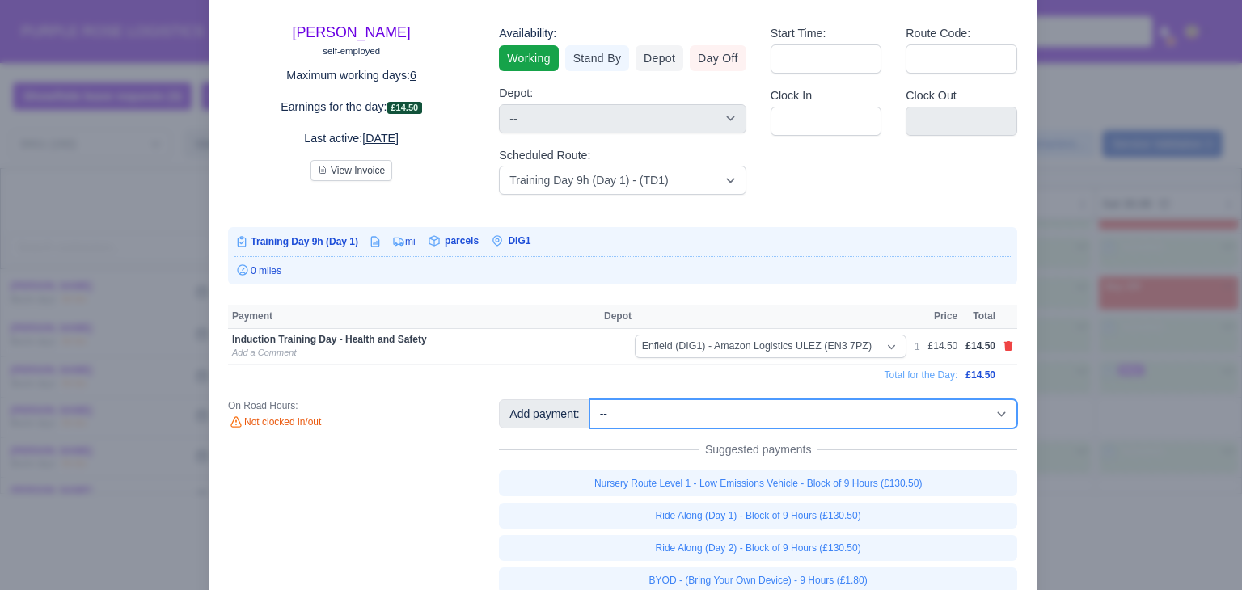
click at [976, 404] on select "-- Additional Hour Support (£14.50) Additional Hour Support (Walkers) (£13.50) …" at bounding box center [804, 414] width 428 height 29
select select "86"
click at [590, 400] on select "-- Additional Hour Support (£14.50) Additional Hour Support (Walkers) (£13.50) …" at bounding box center [804, 414] width 428 height 29
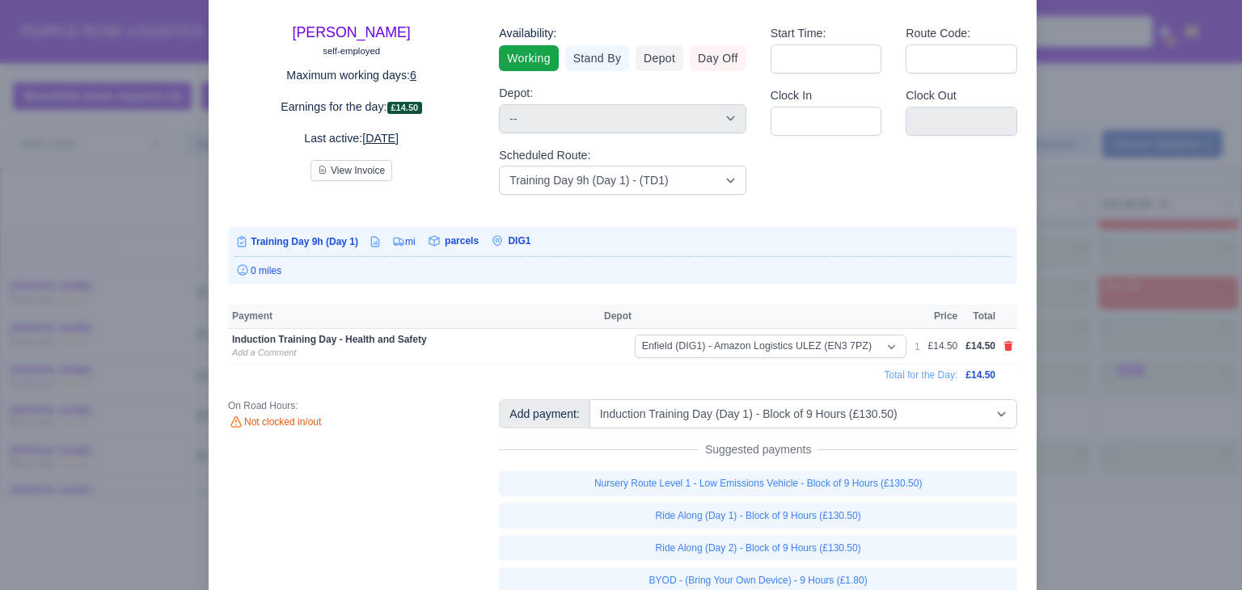
select select "1"
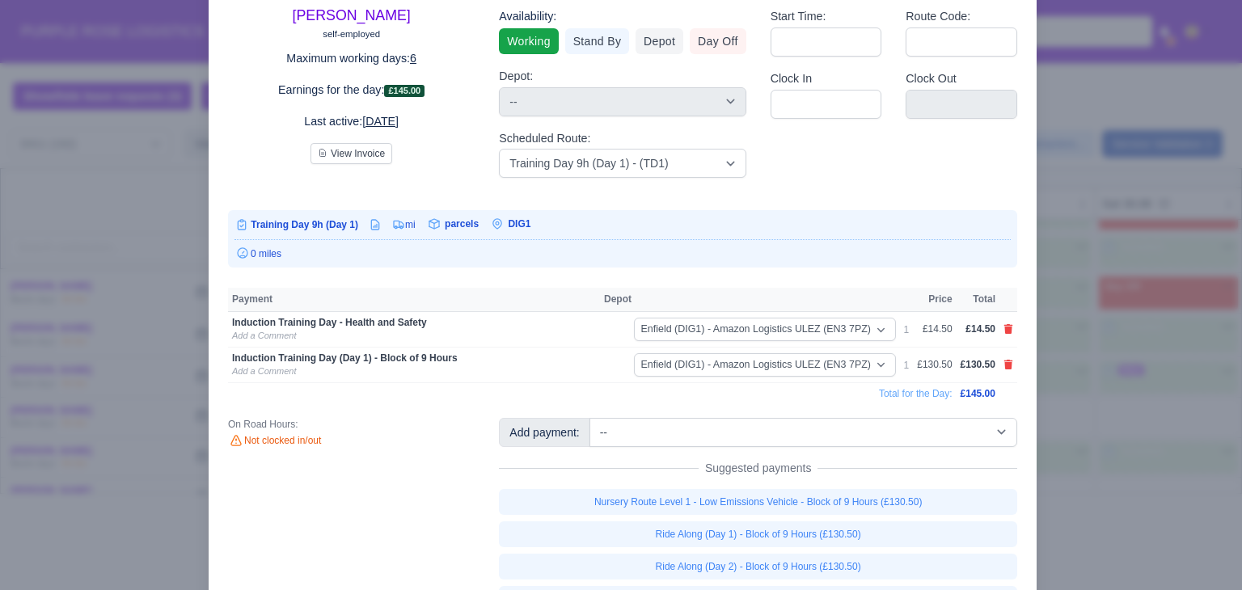
click at [1145, 396] on div at bounding box center [621, 295] width 1242 height 590
